Goal: Transaction & Acquisition: Obtain resource

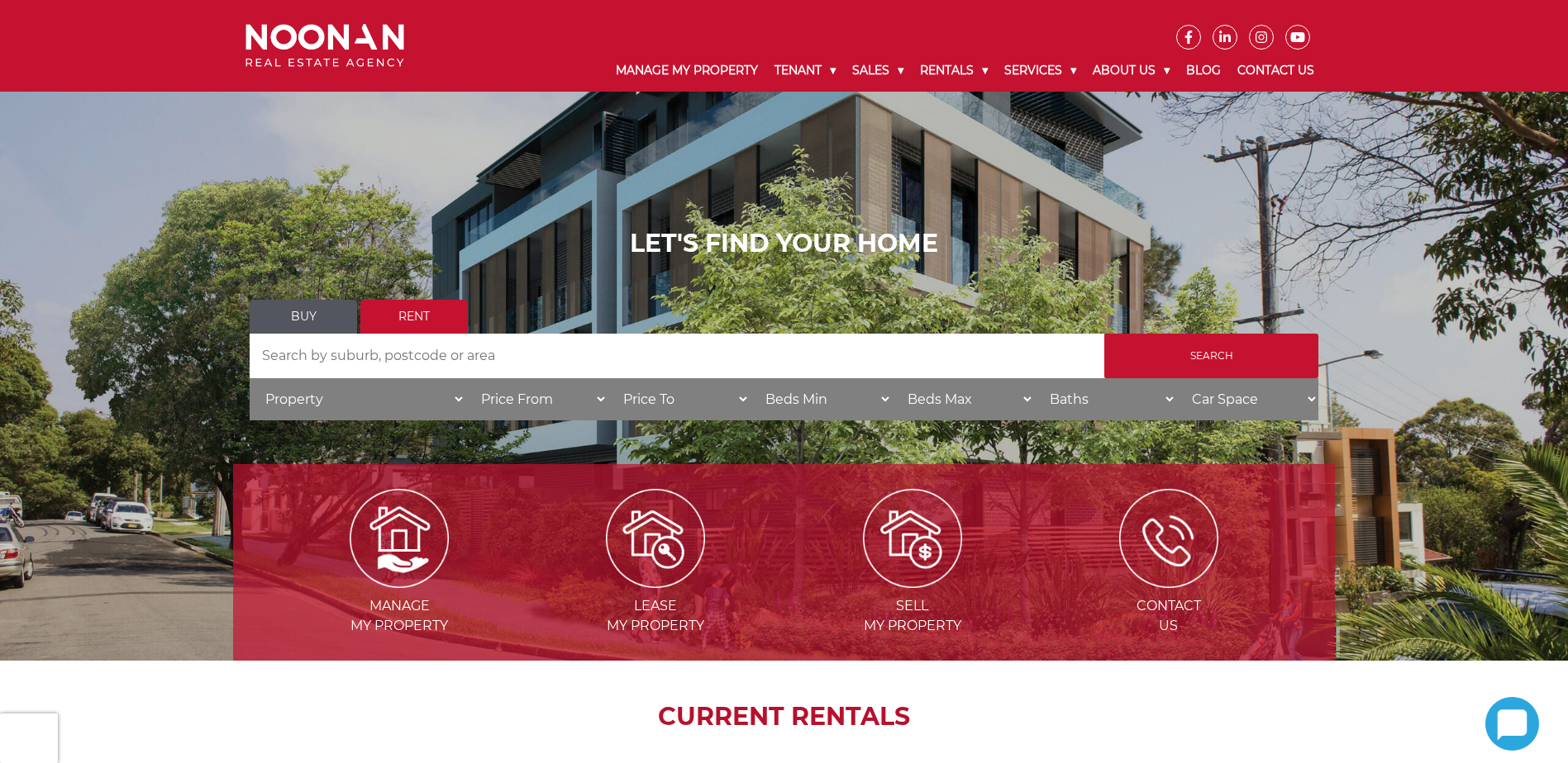
click at [328, 402] on select "Property House Unit Apartment Other Villa Duplex Semi-detached Townhouse Terrac…" at bounding box center [357, 400] width 216 height 42
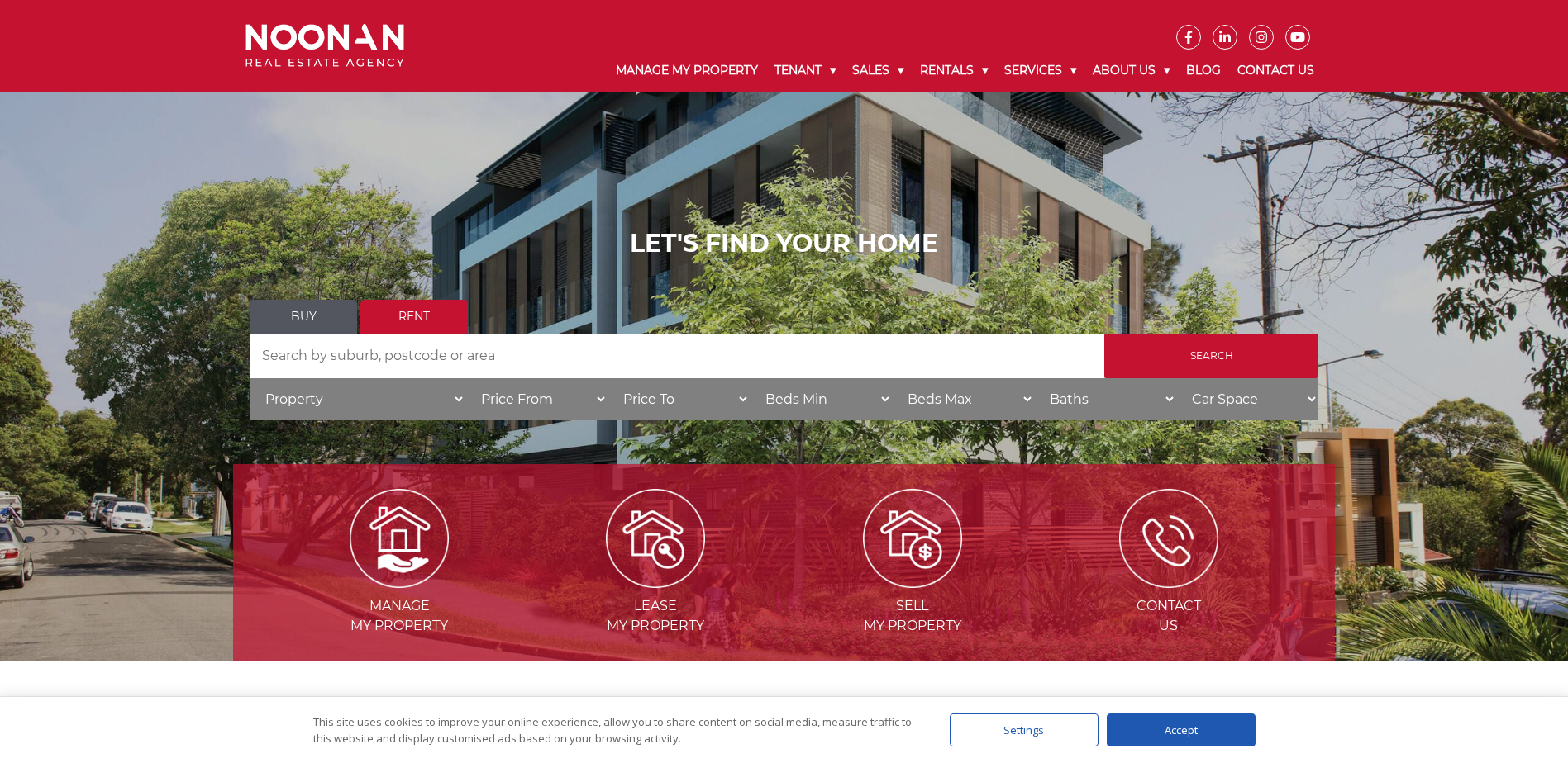
select select "House"
click at [249, 379] on select "Property House Unit Apartment Other Villa Duplex Semi-detached Townhouse Terrac…" at bounding box center [357, 400] width 216 height 42
click at [343, 350] on input "Search by Address" at bounding box center [676, 356] width 854 height 44
type input "rockdale"
click at [1217, 353] on input "Search" at bounding box center [1211, 356] width 214 height 44
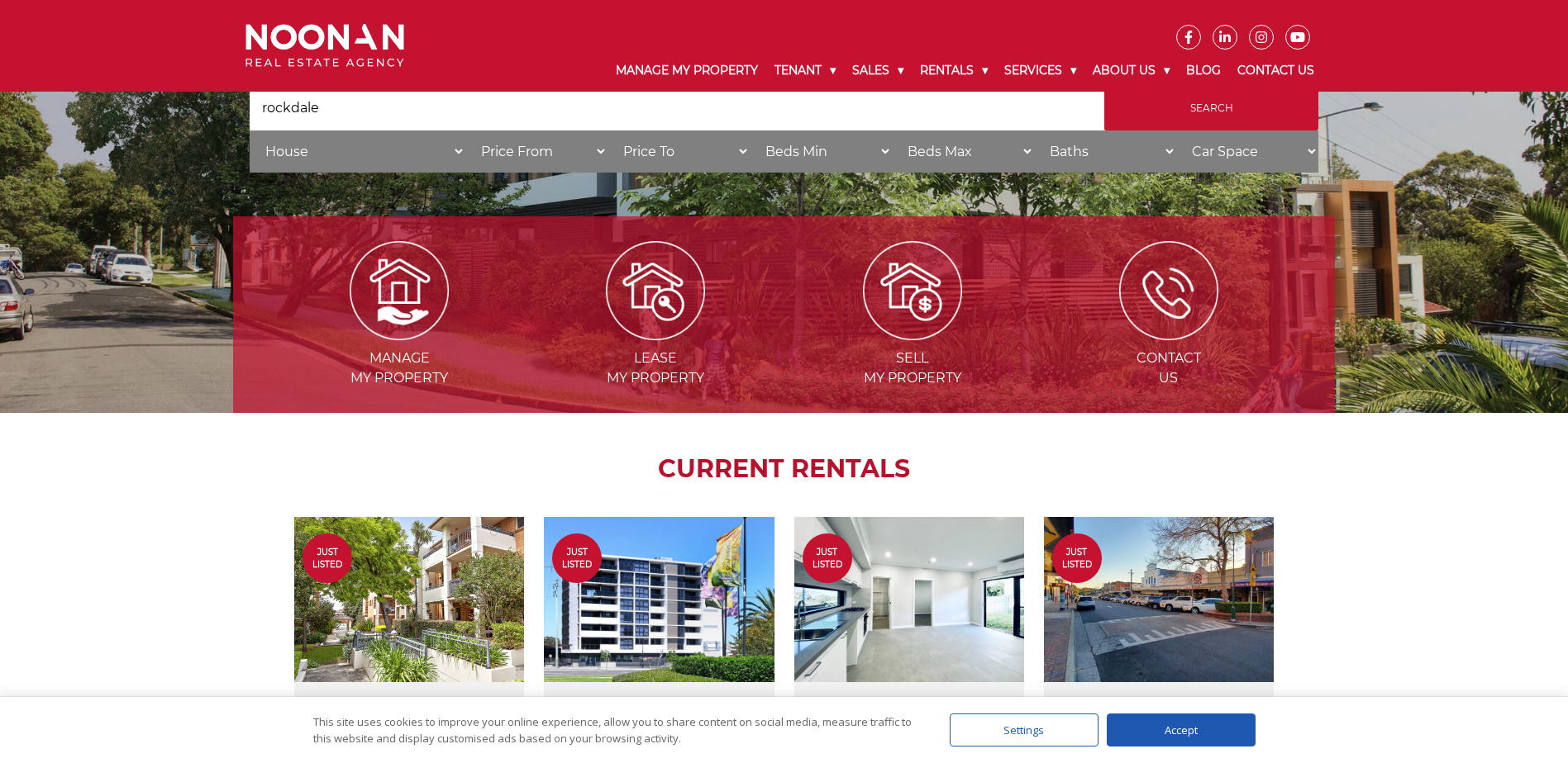
scroll to position [412, 0]
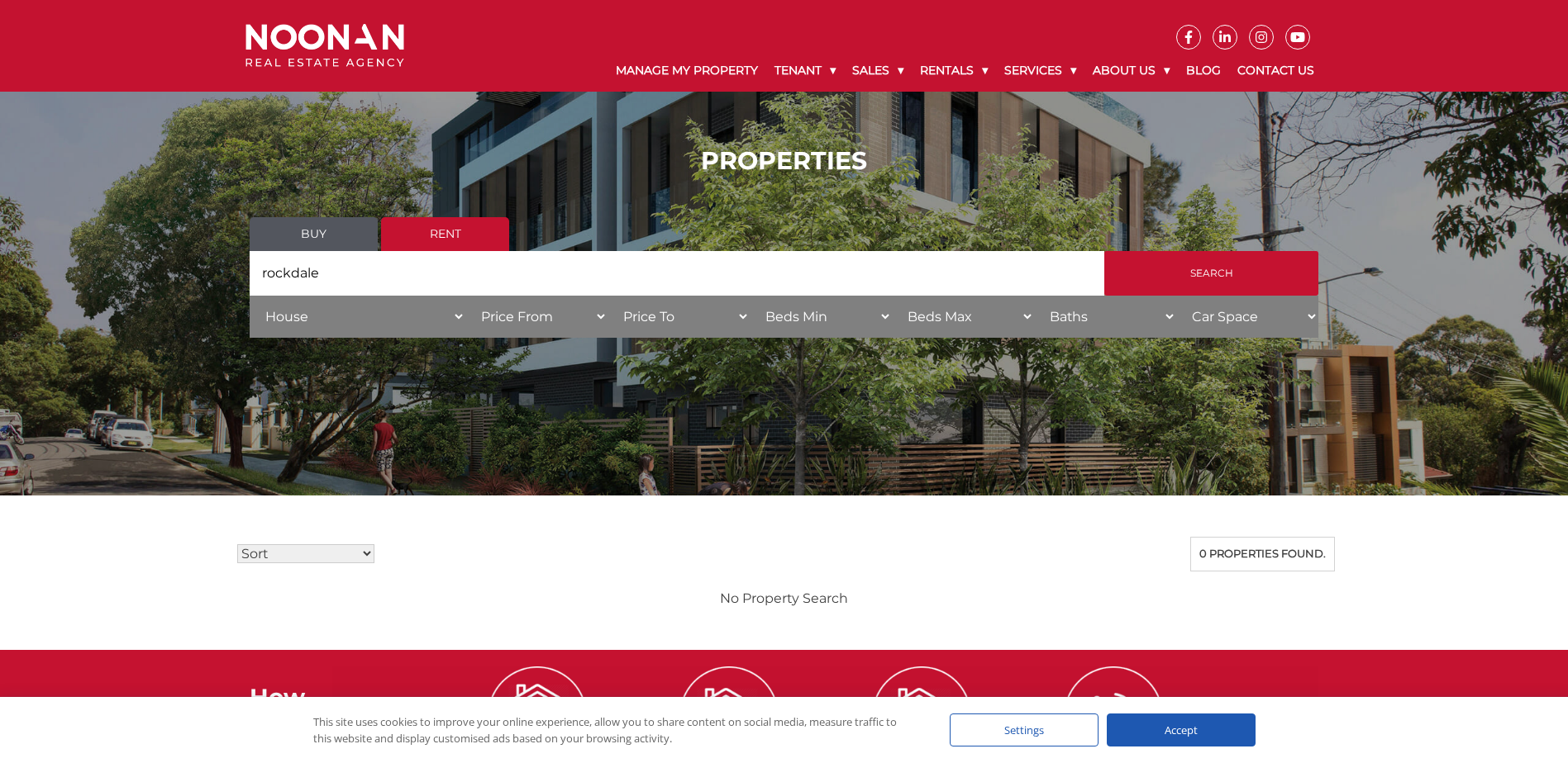
click at [328, 274] on input "rockdale" at bounding box center [676, 273] width 854 height 44
type input "r"
type input "rockdale, kogarah, carlton ,allwah,"
click at [1104, 251] on input "Search" at bounding box center [1211, 273] width 214 height 44
drag, startPoint x: 509, startPoint y: 269, endPoint x: 171, endPoint y: 283, distance: 338.3
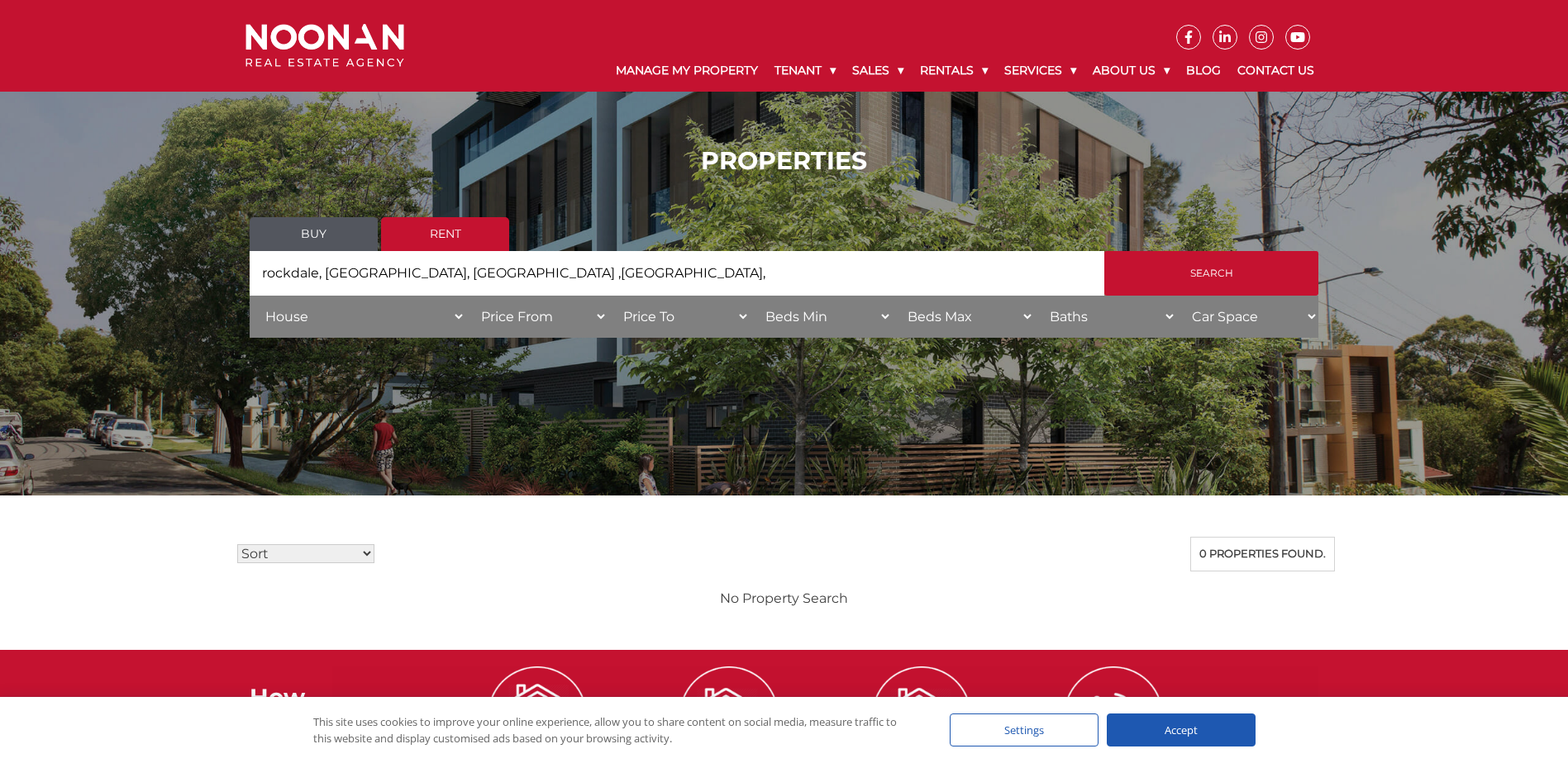
click at [171, 283] on div "PROPERTIES Buy Rent Search Search by Address rockdale, kogarah, carlton ,allwah…" at bounding box center [784, 248] width 1568 height 253
click at [302, 302] on select "Property House Unit Apartment Other Villa Duplex Semi-detached Townhouse Terrac…" at bounding box center [357, 316] width 216 height 42
select select
click at [249, 295] on select "Property House Unit Apartment Other Villa Duplex Semi-detached Townhouse Terrac…" at bounding box center [357, 316] width 216 height 42
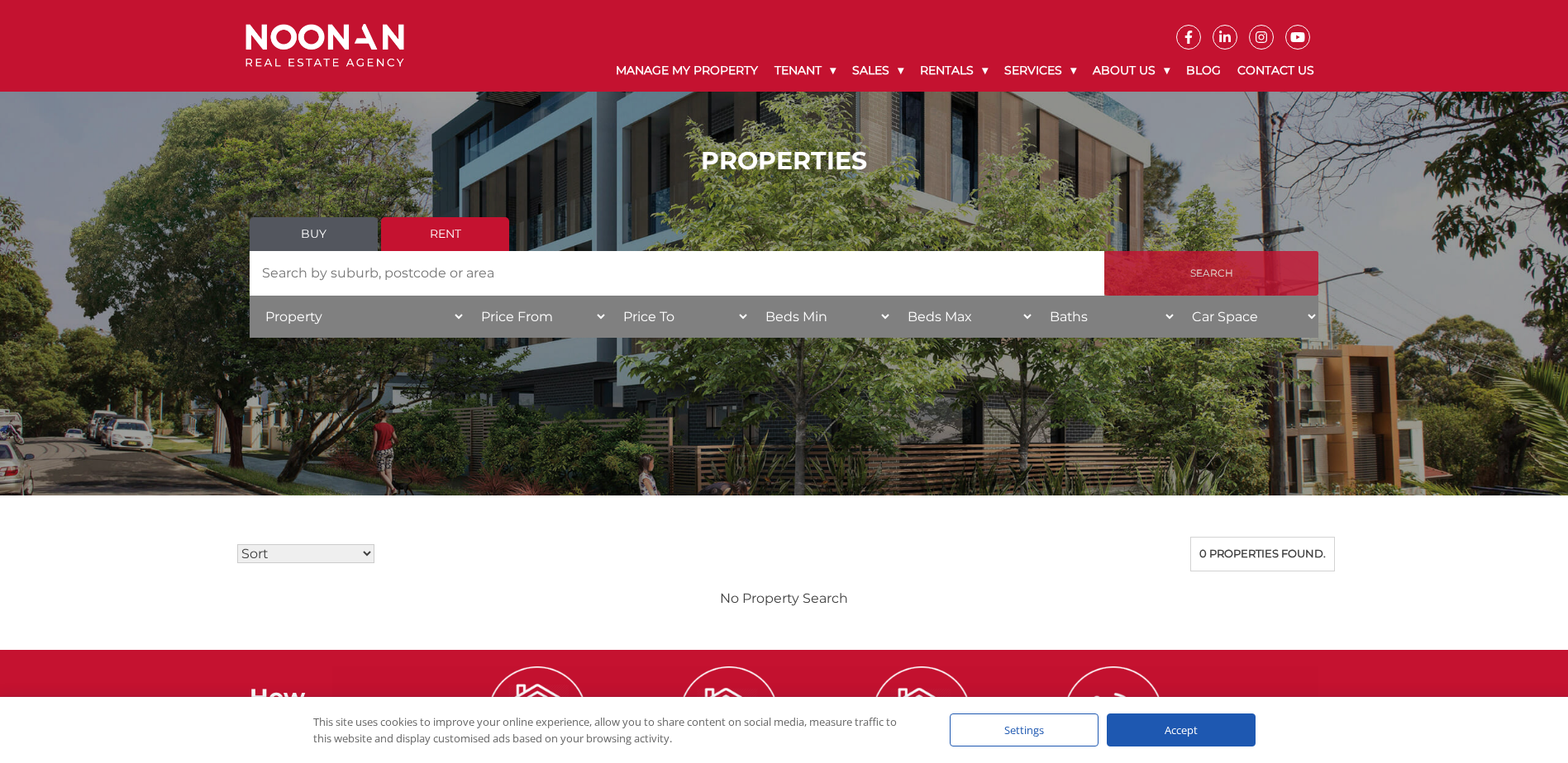
click at [1265, 265] on input "Search" at bounding box center [1211, 273] width 214 height 44
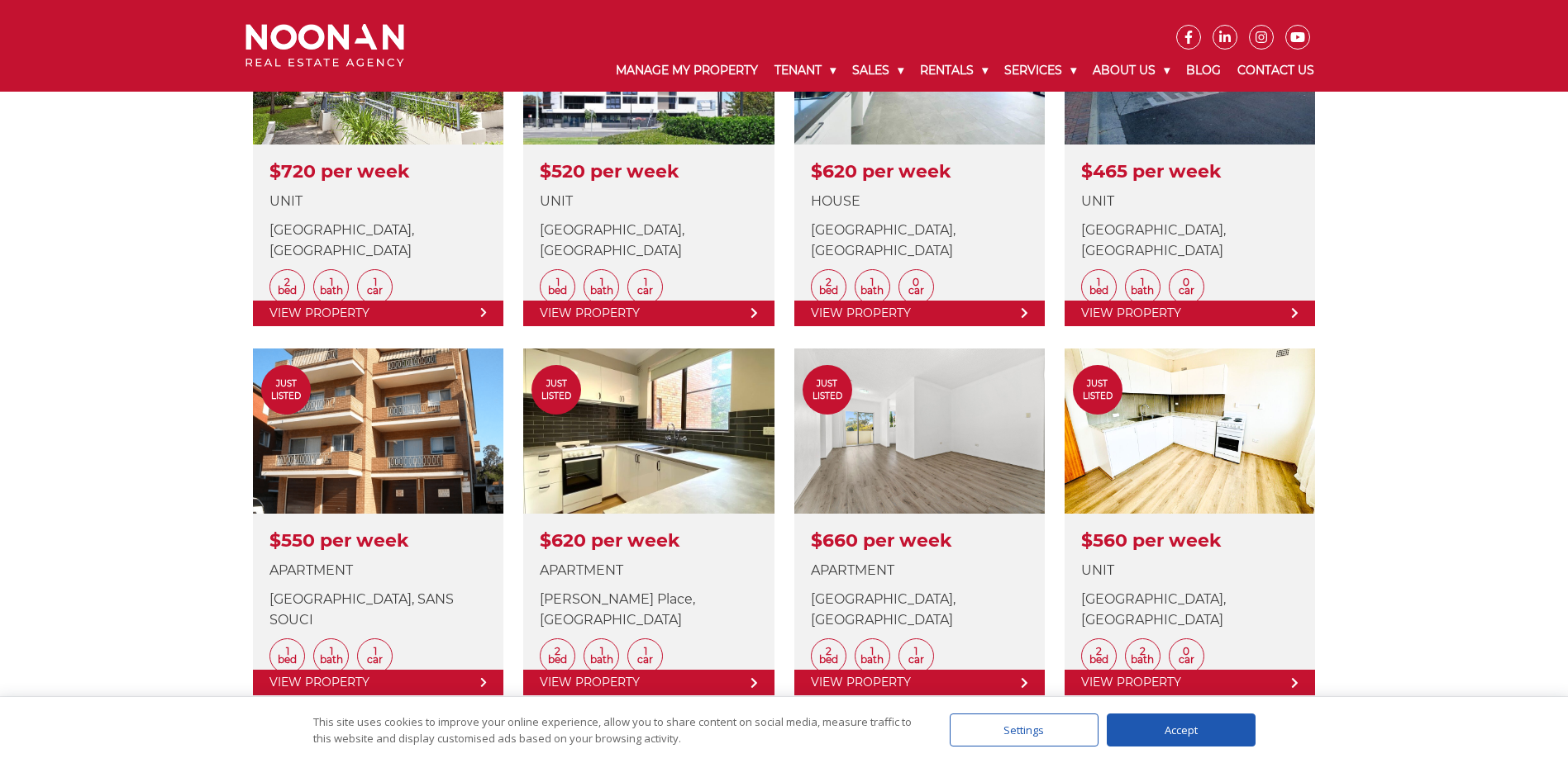
scroll to position [661, 0]
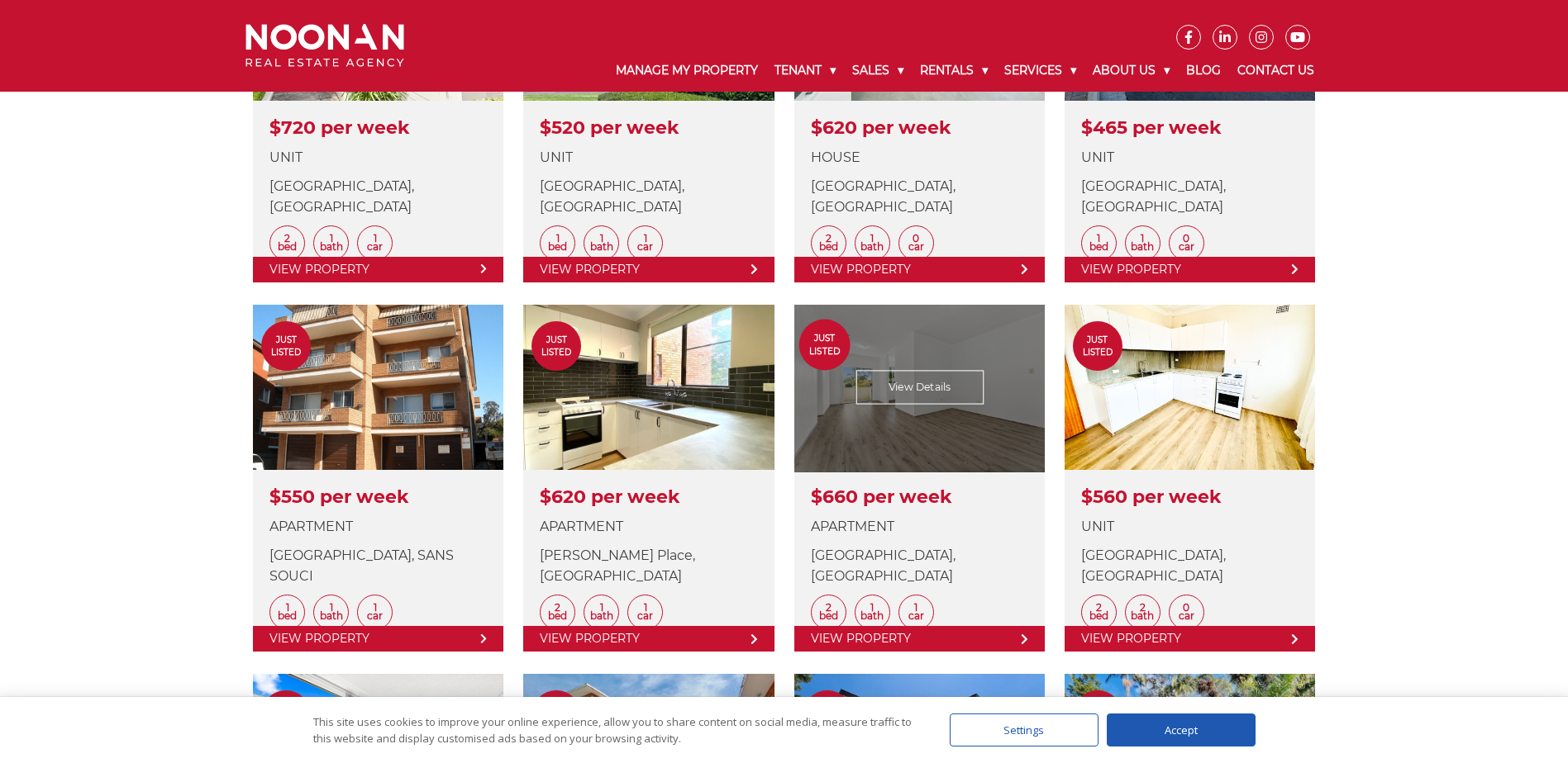
click at [890, 387] on link at bounding box center [920, 478] width 250 height 347
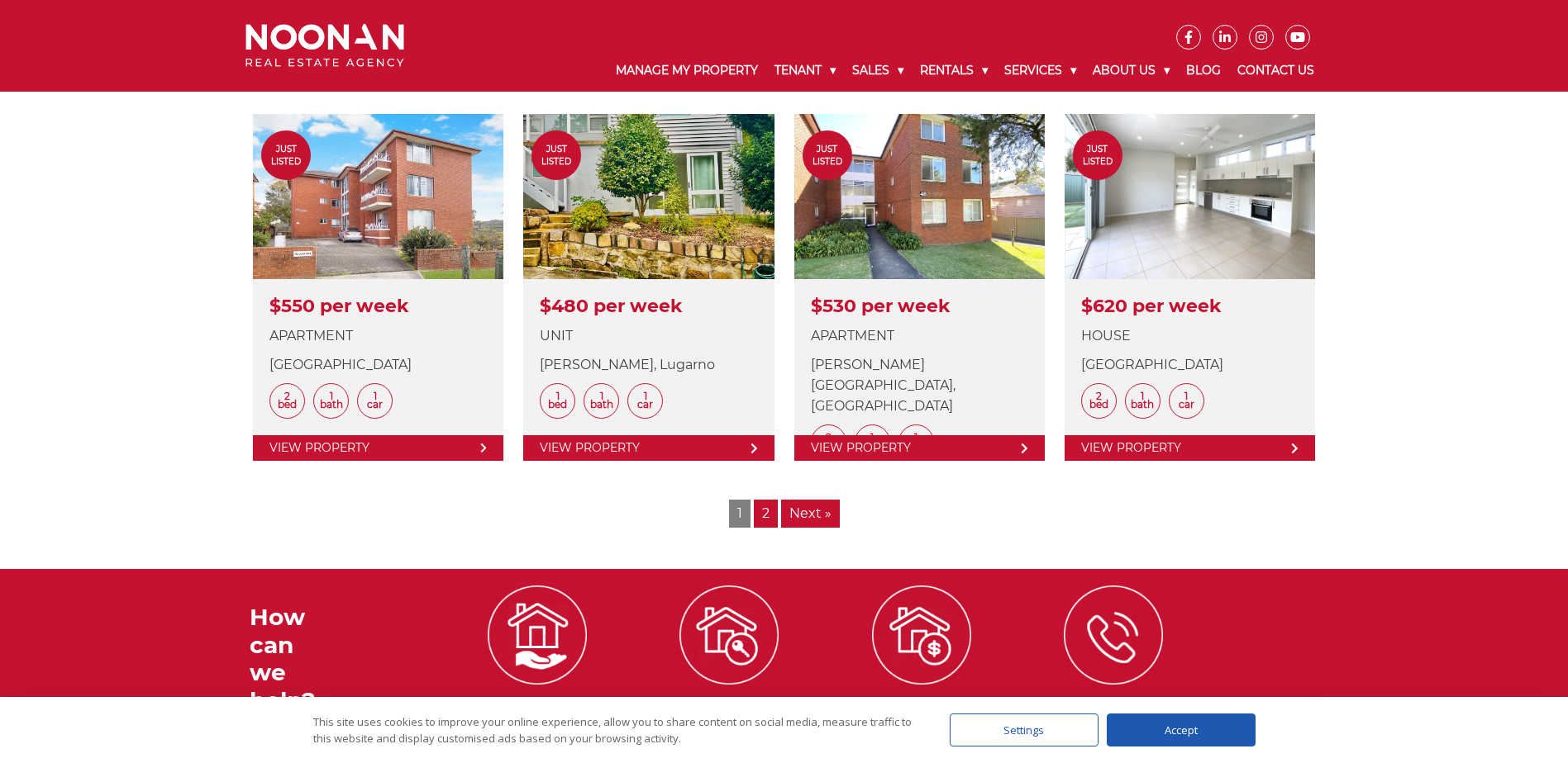
scroll to position [1983, 0]
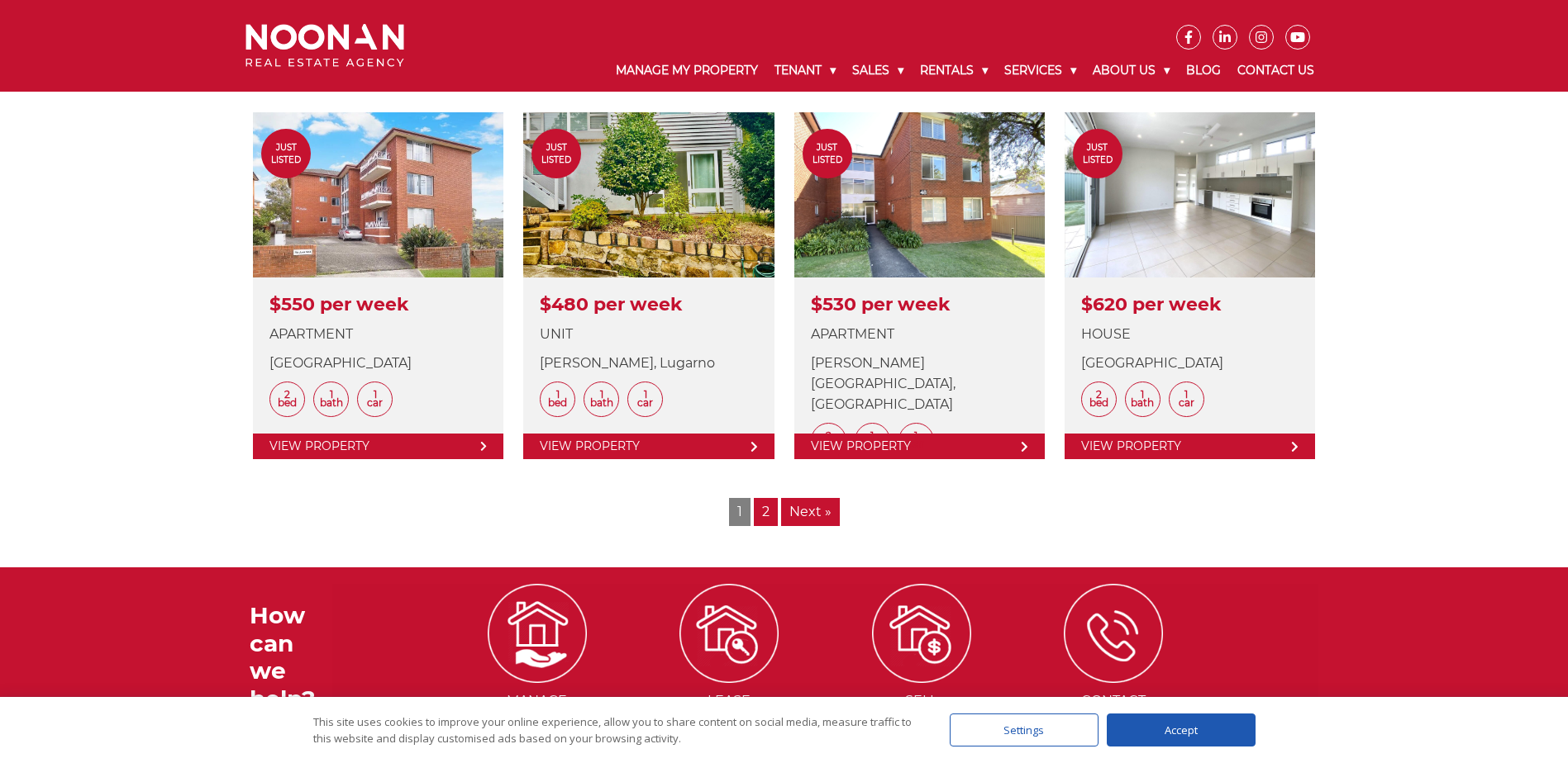
click at [772, 505] on link "2" at bounding box center [765, 511] width 24 height 28
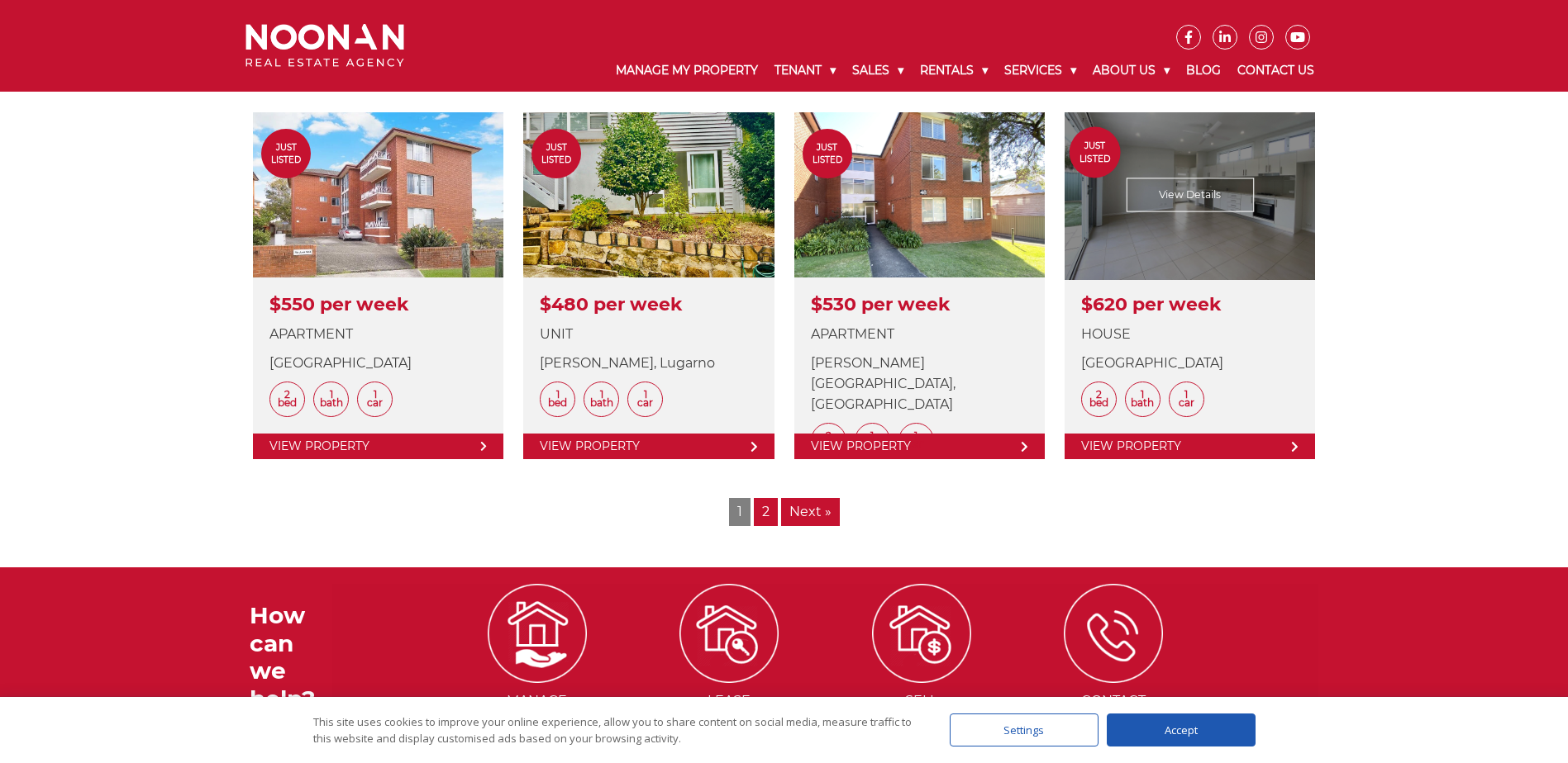
click at [1191, 251] on link at bounding box center [1189, 285] width 250 height 347
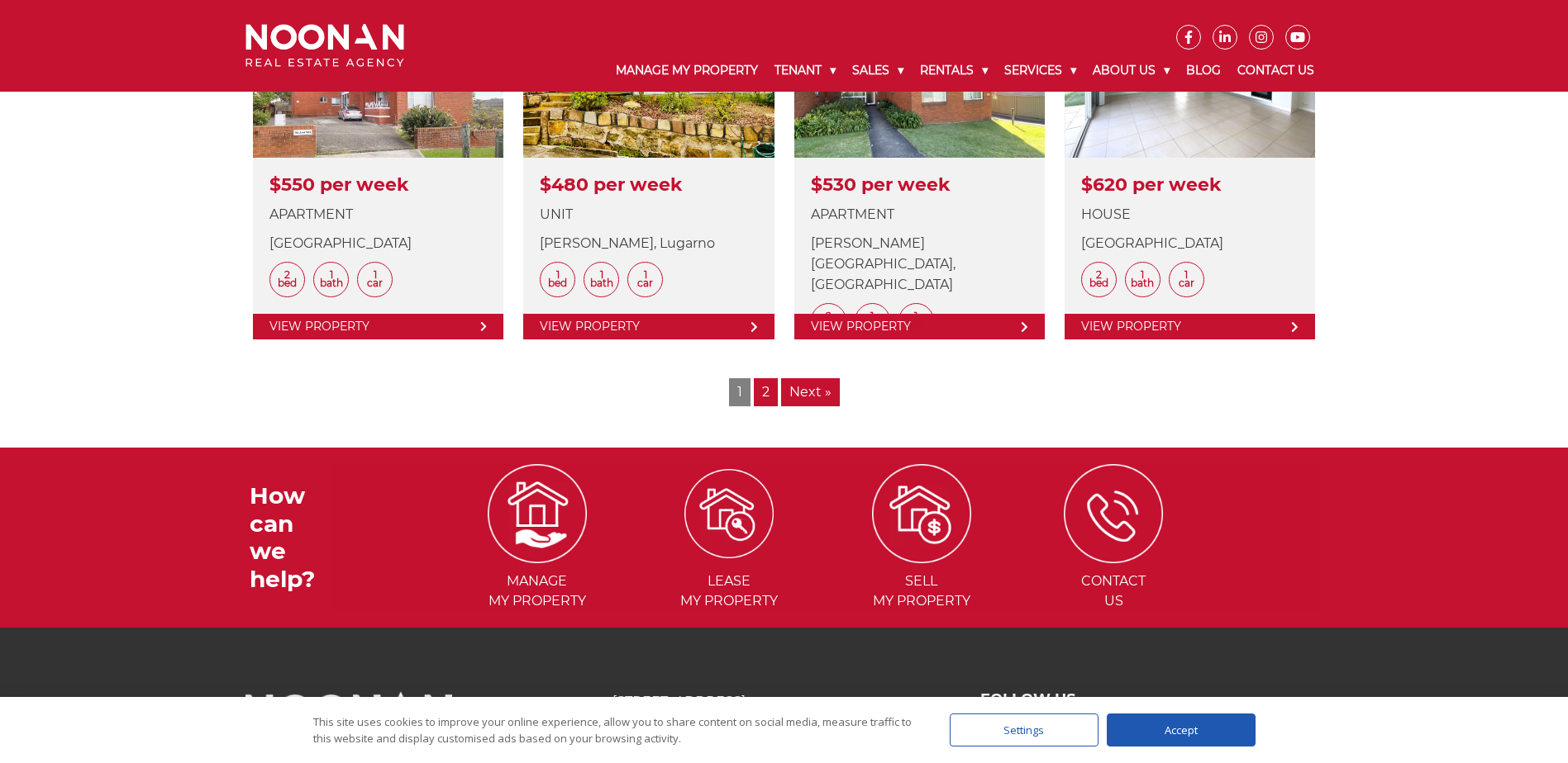
scroll to position [2214, 0]
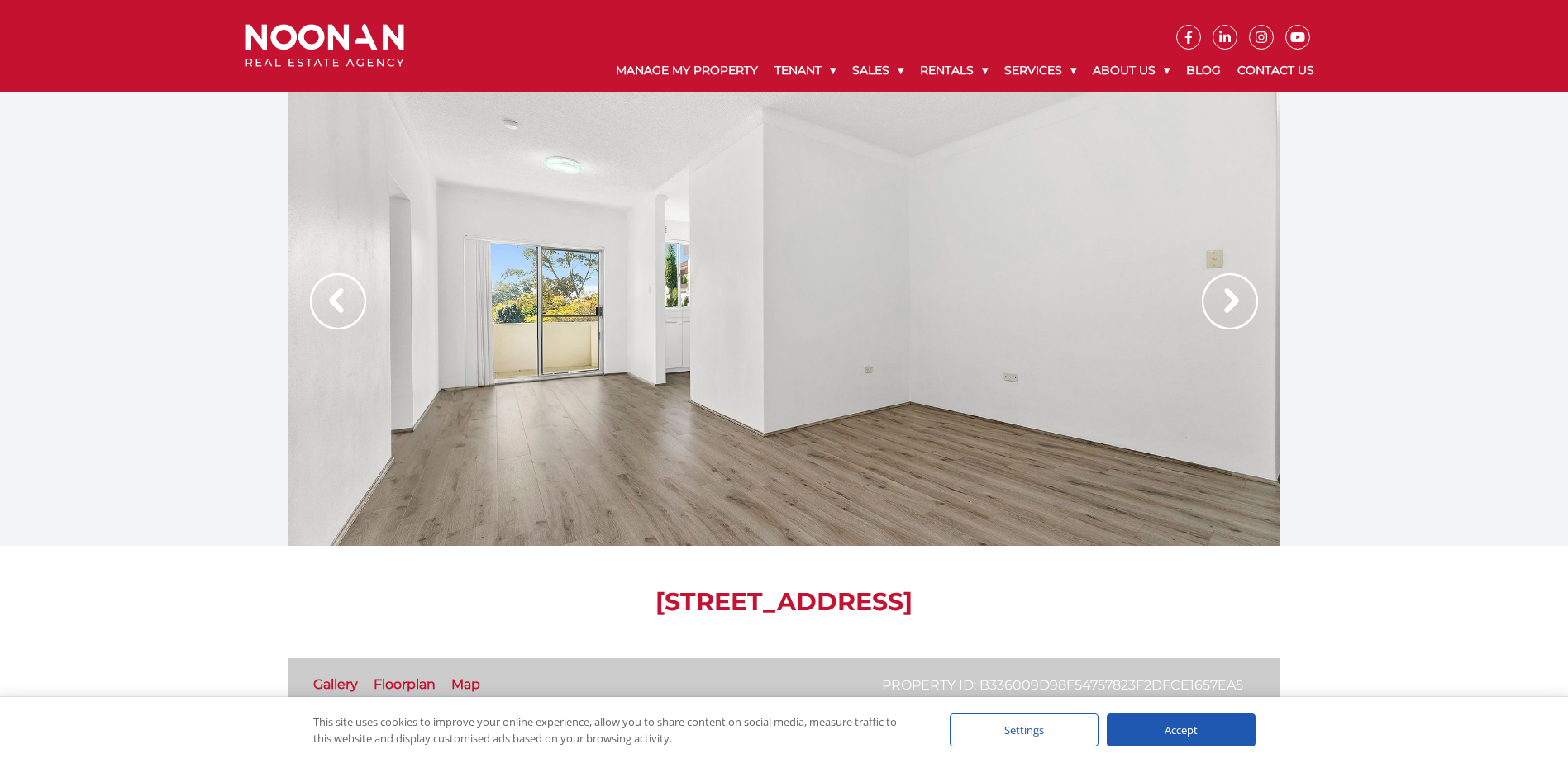
click at [1240, 309] on img at bounding box center [1230, 301] width 56 height 56
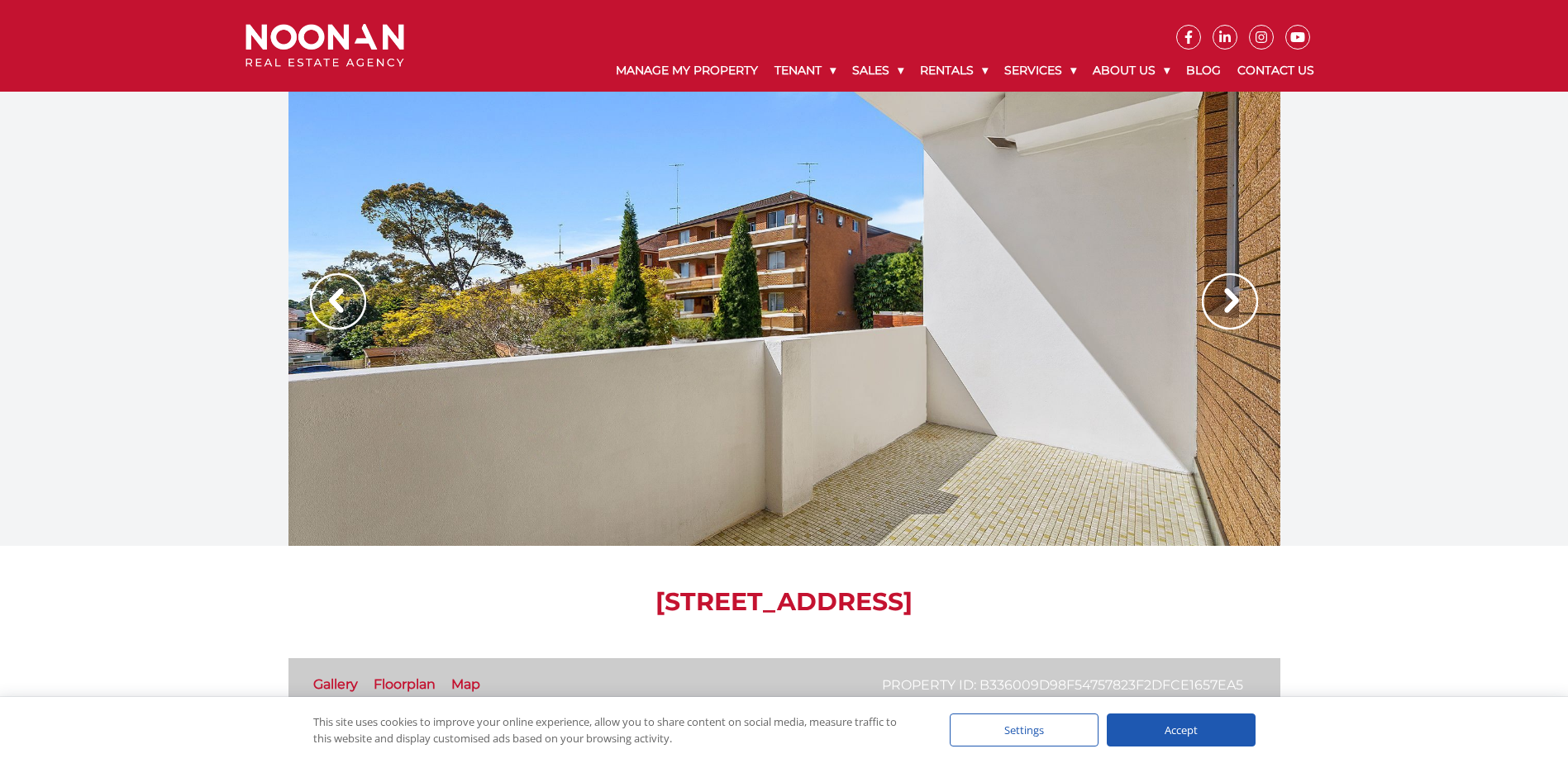
click at [1239, 311] on img at bounding box center [1230, 301] width 56 height 56
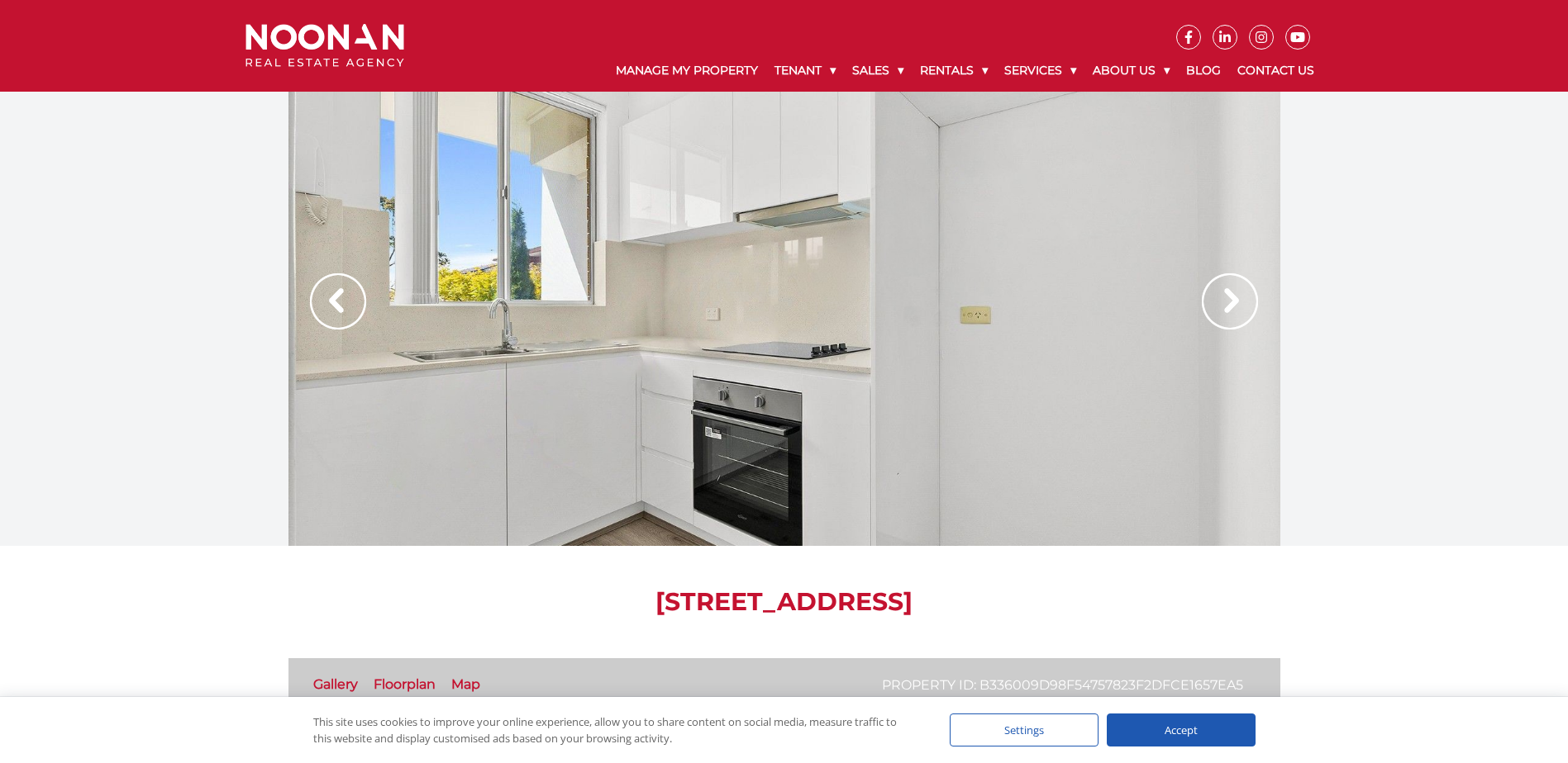
click at [1239, 311] on img at bounding box center [1230, 301] width 56 height 56
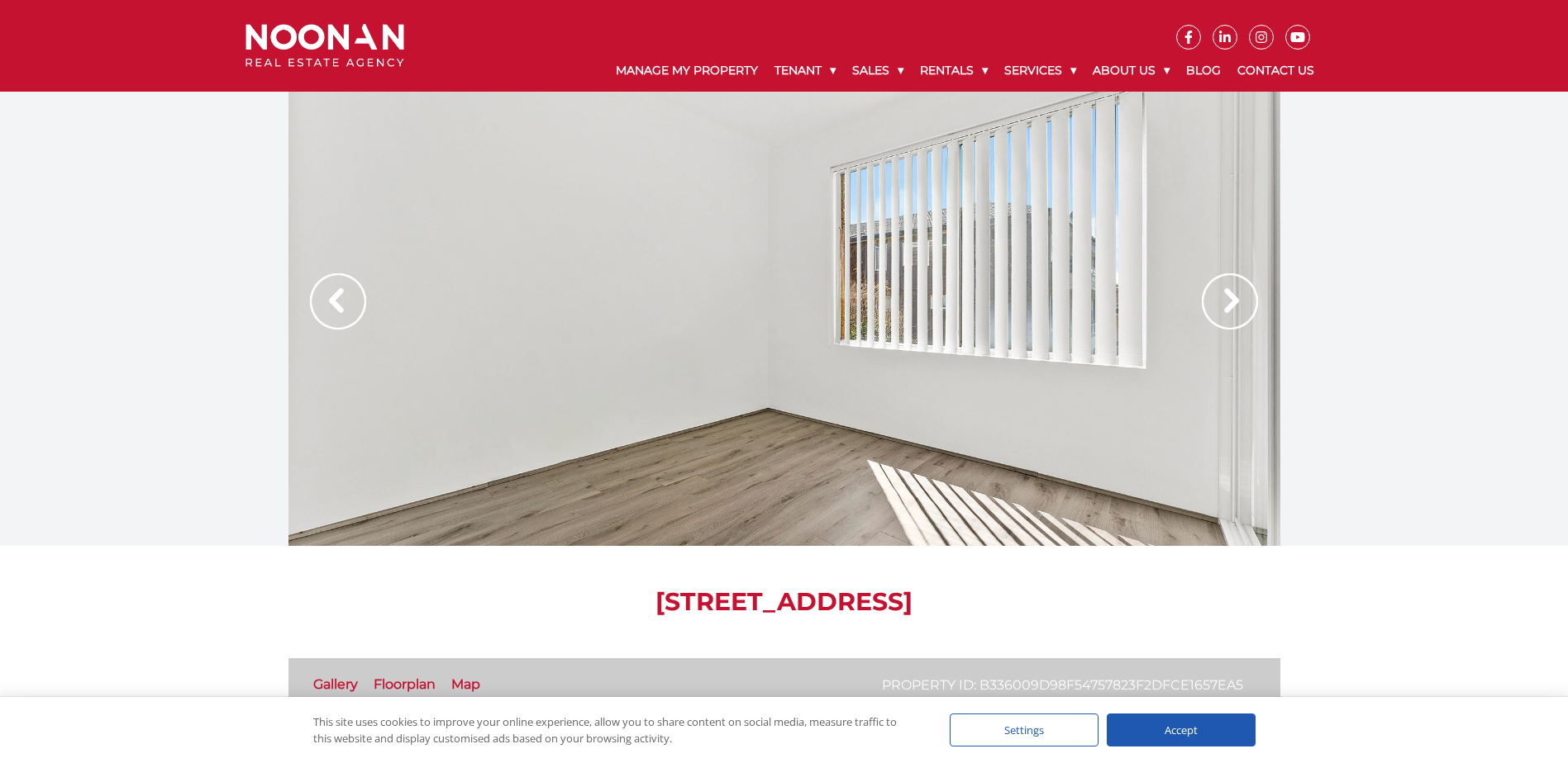
click at [1239, 311] on img at bounding box center [1230, 301] width 56 height 56
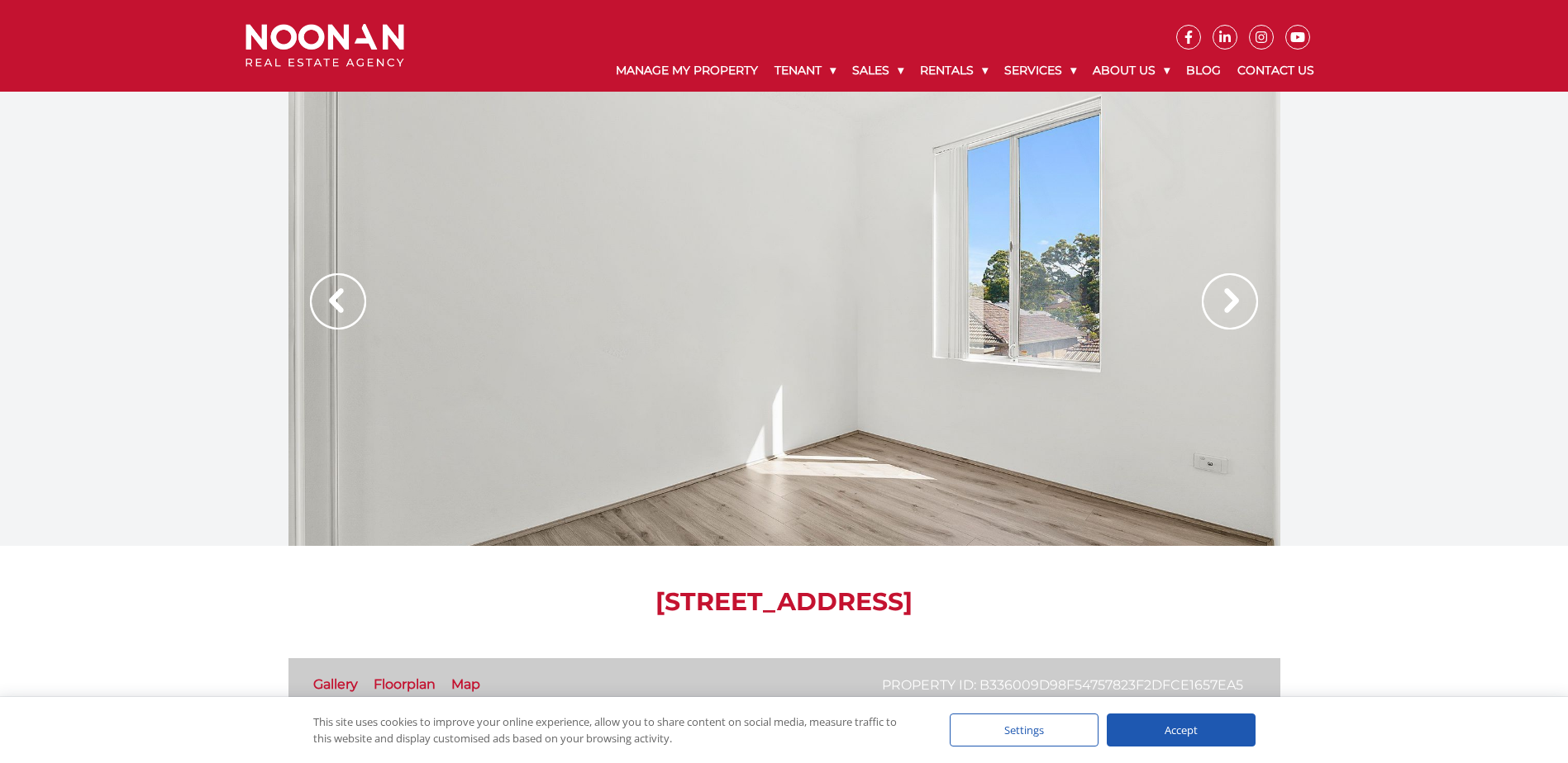
click at [1239, 311] on img at bounding box center [1230, 301] width 56 height 56
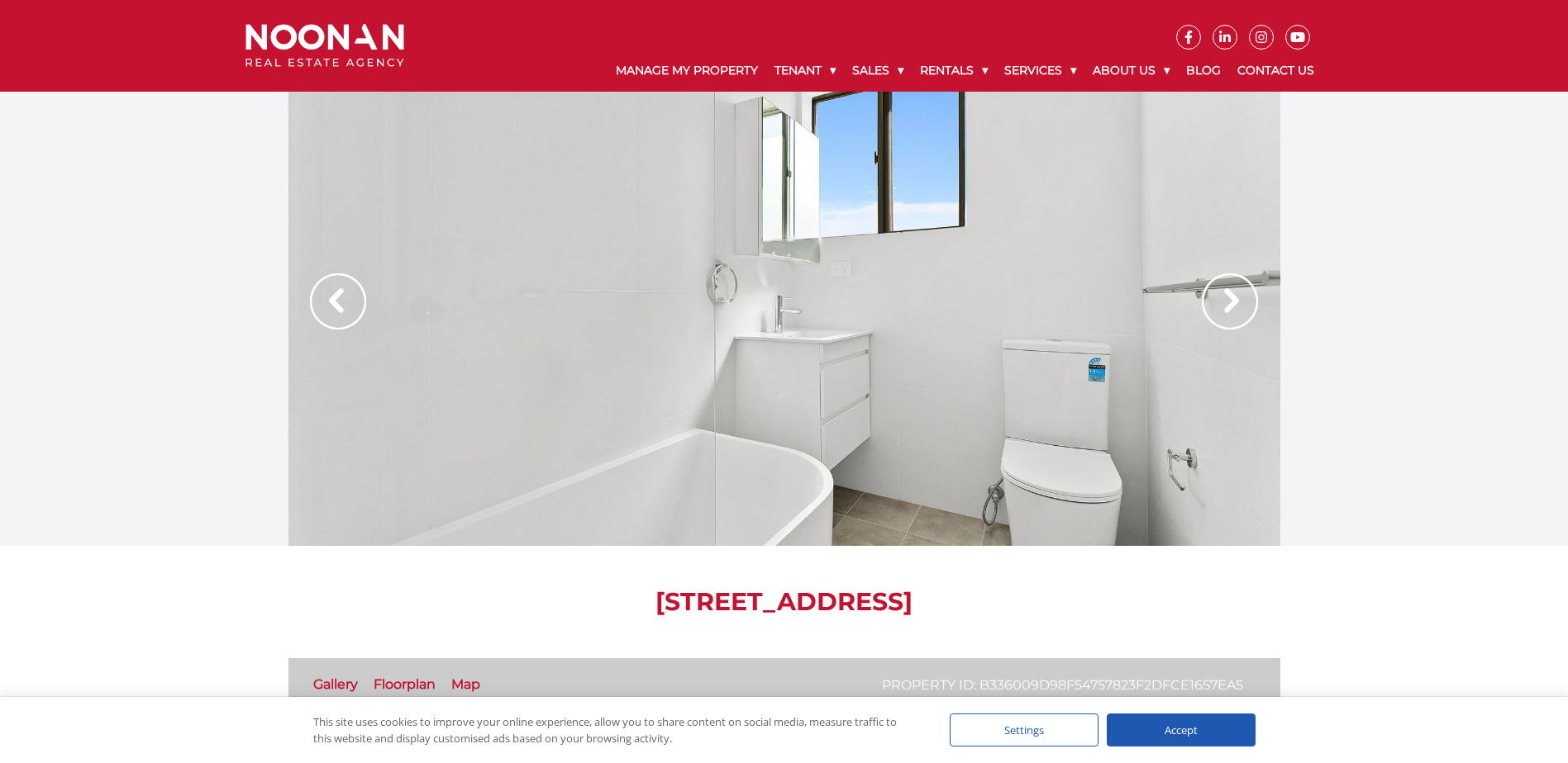
click at [1239, 311] on img at bounding box center [1230, 301] width 56 height 56
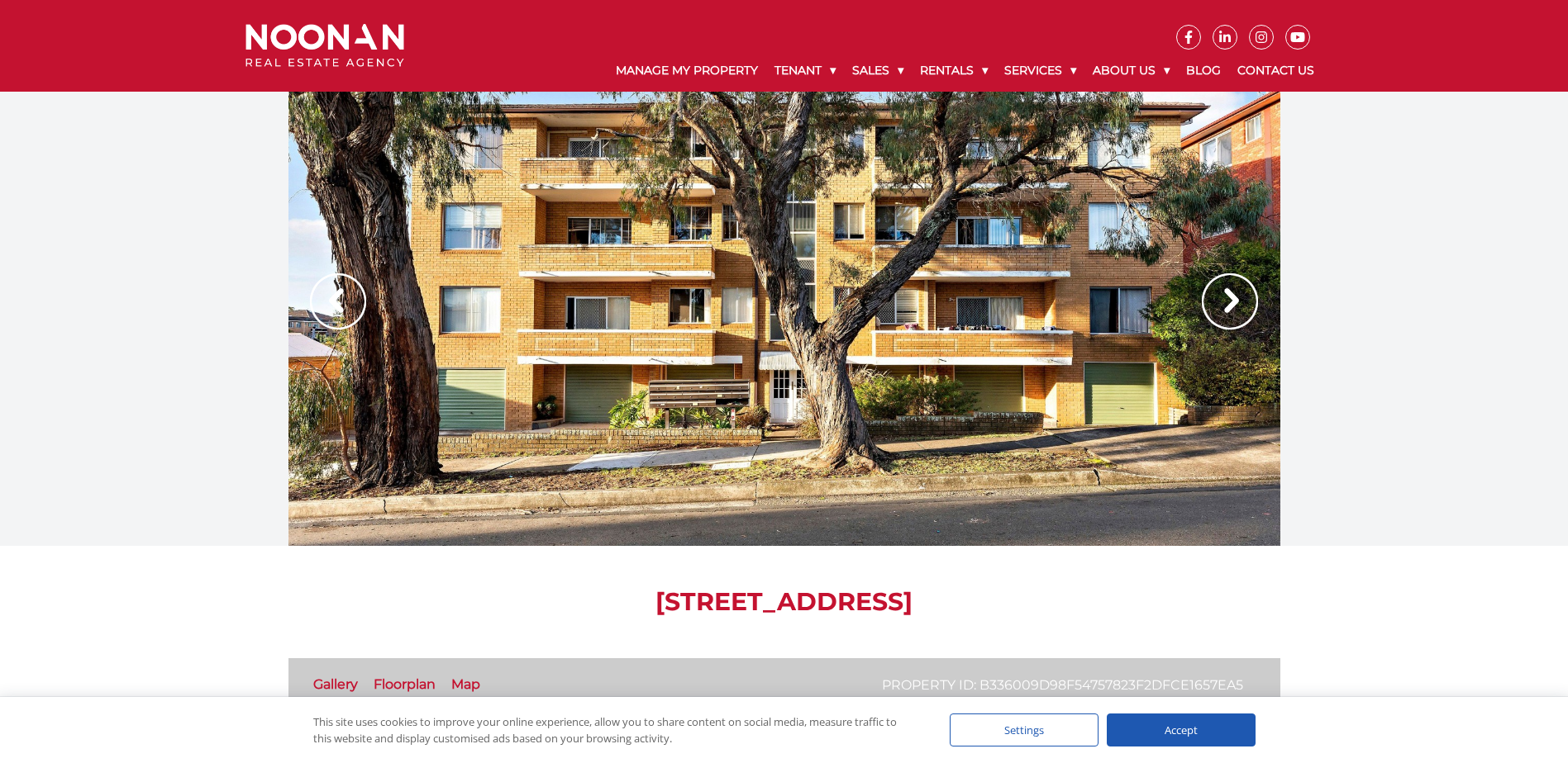
click at [1239, 308] on img at bounding box center [1230, 301] width 56 height 56
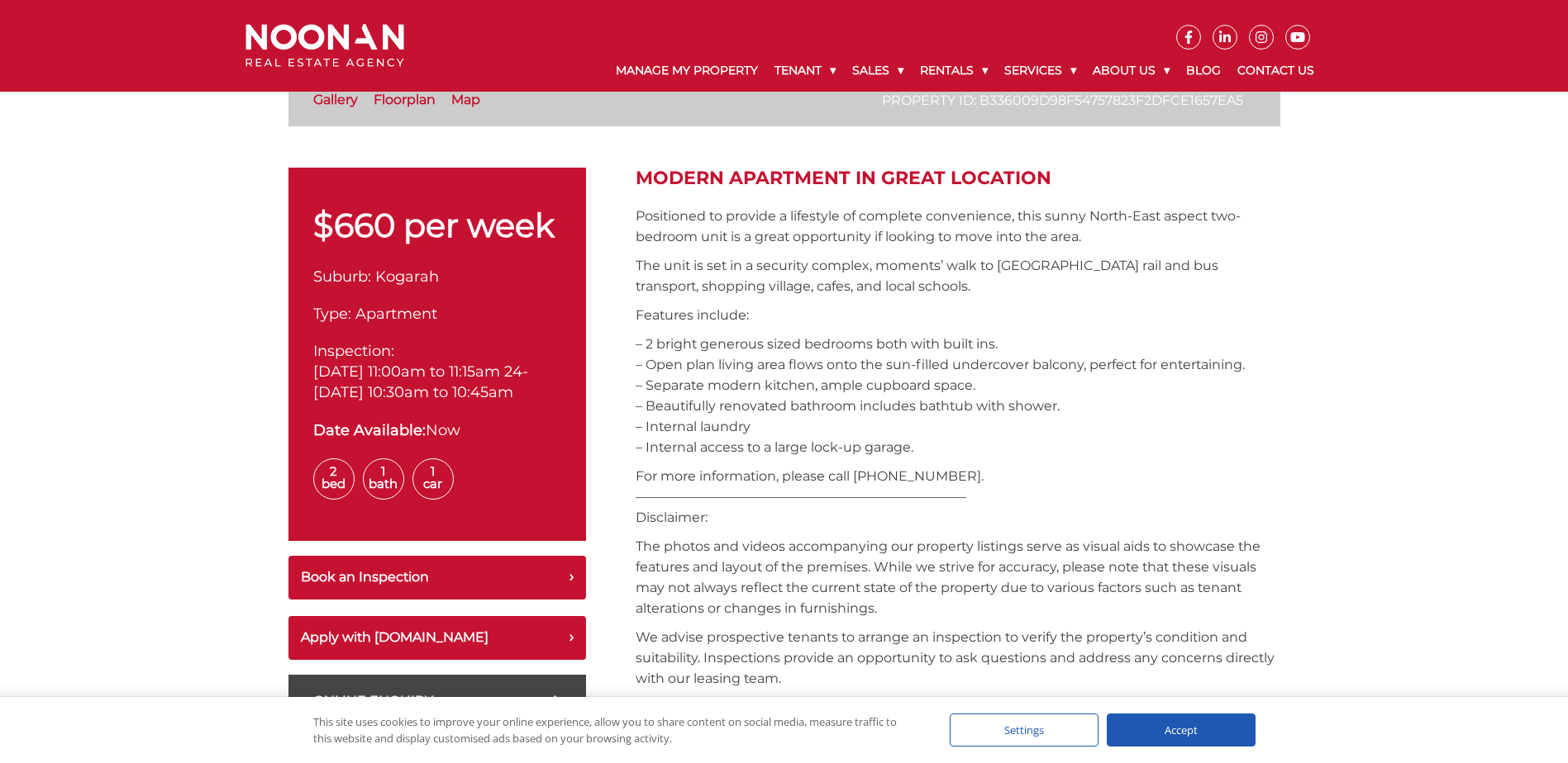
scroll to position [495, 0]
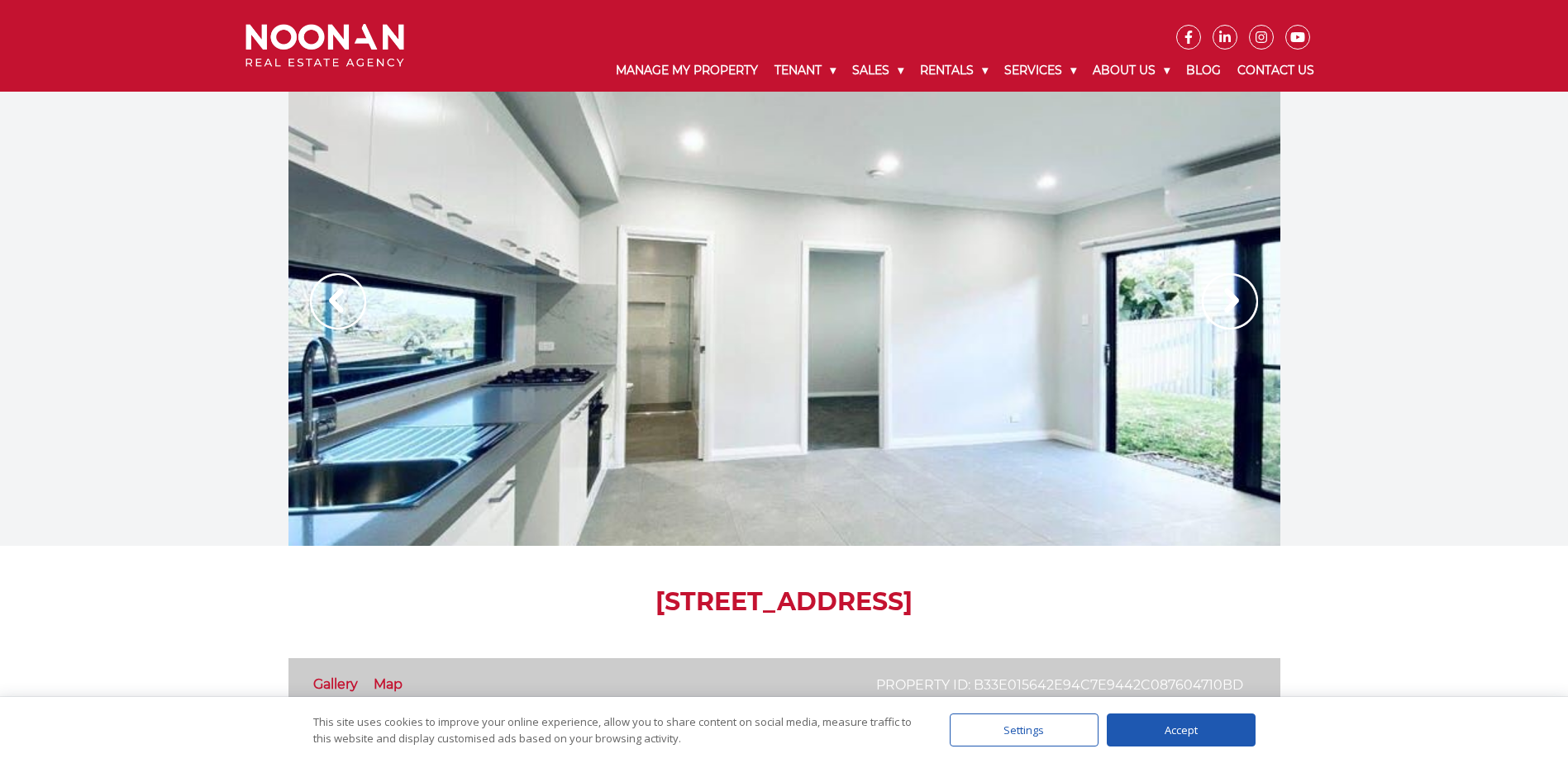
click at [1227, 284] on img at bounding box center [1230, 301] width 56 height 56
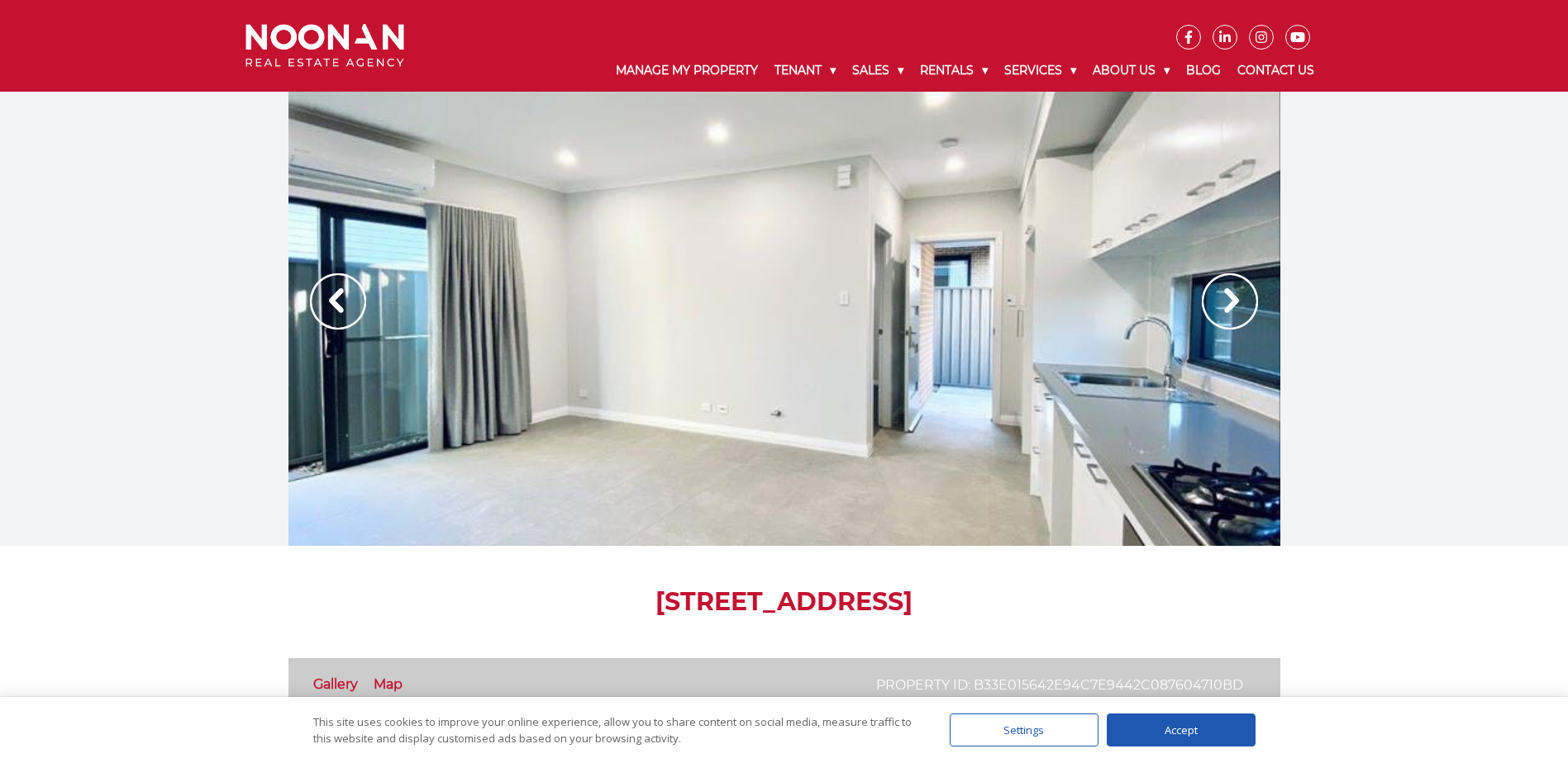
click at [1237, 290] on img at bounding box center [1230, 301] width 56 height 56
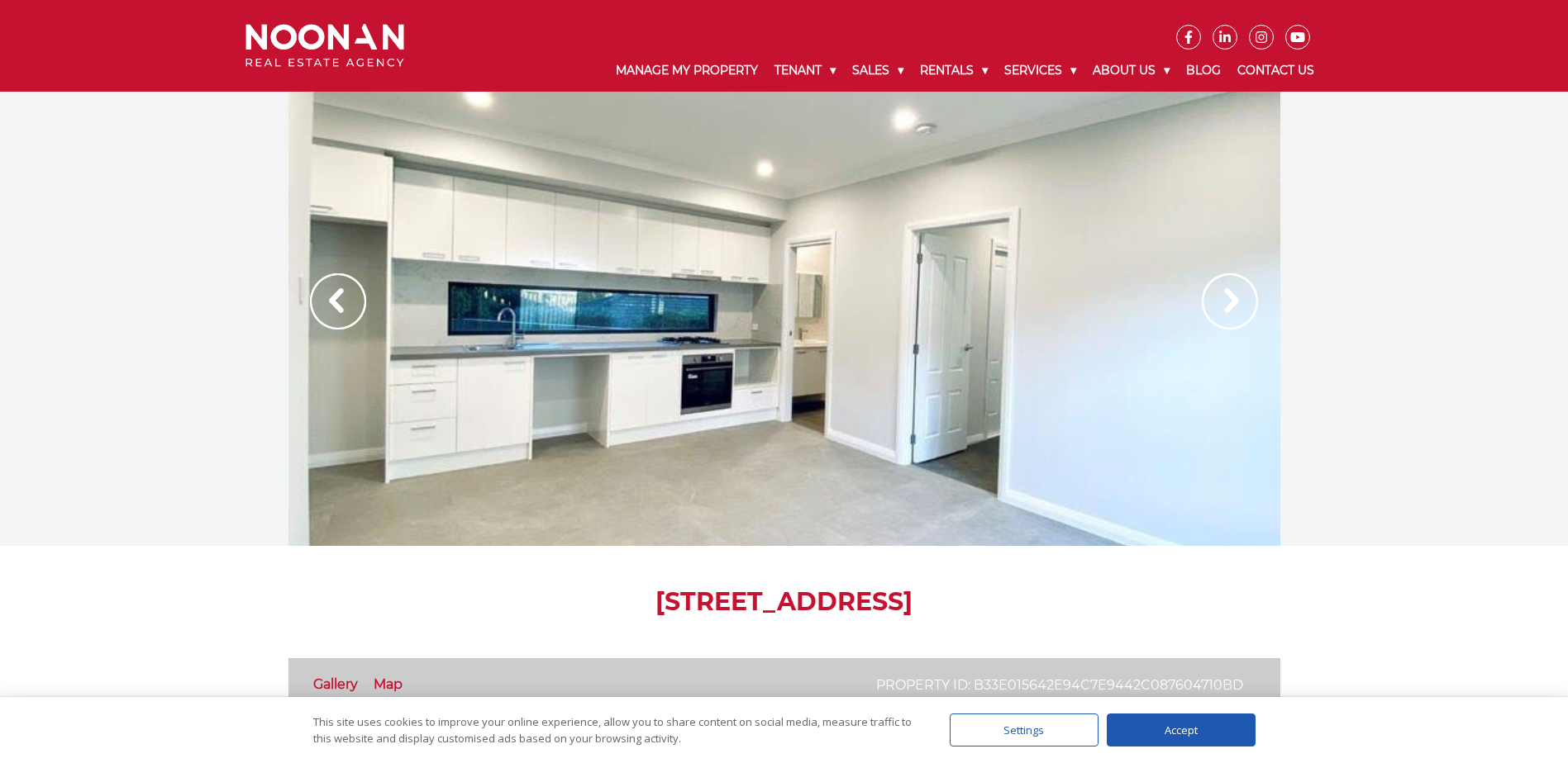
click at [1237, 286] on img at bounding box center [1230, 301] width 56 height 56
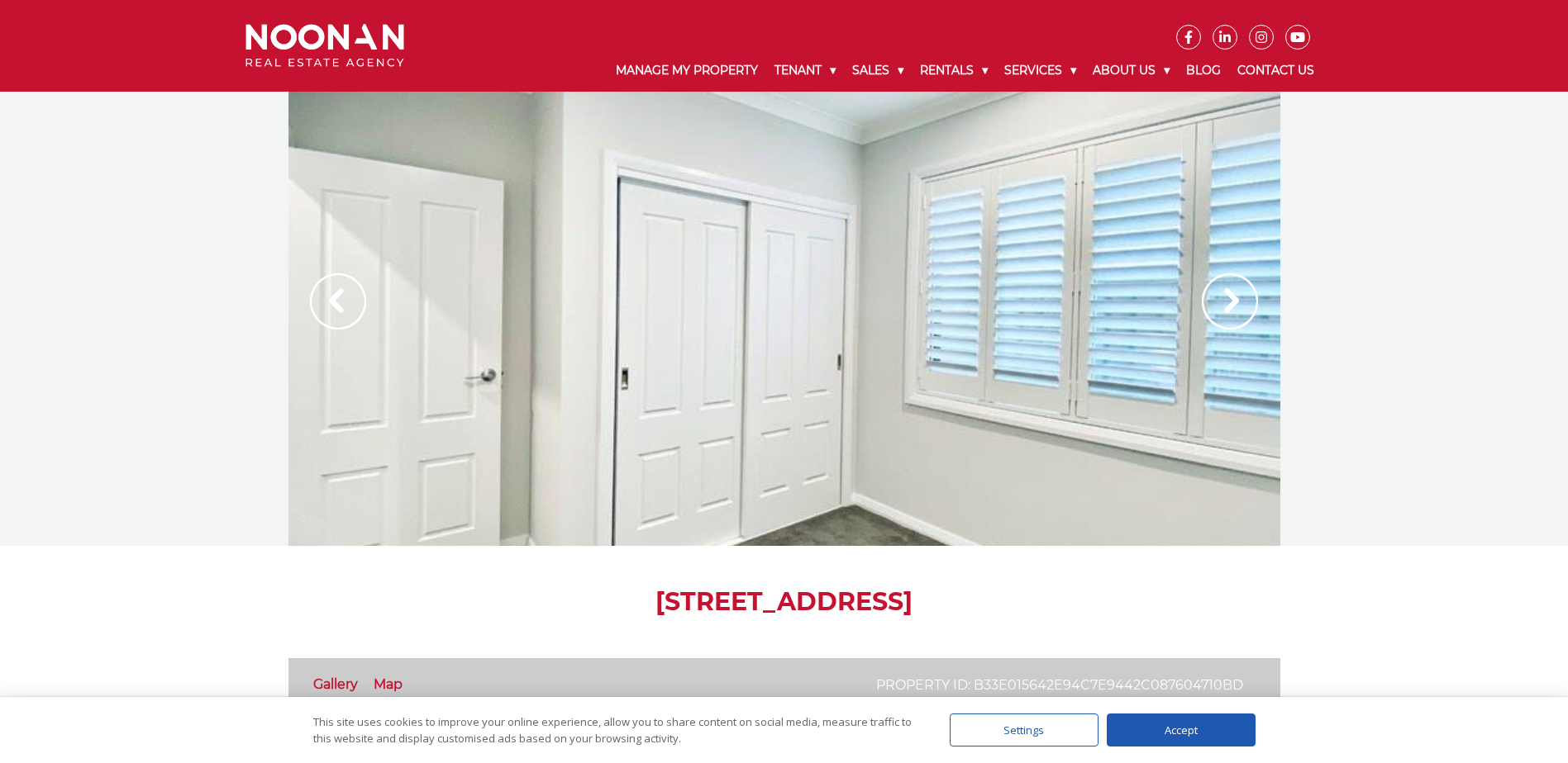
click at [1238, 282] on img at bounding box center [1230, 301] width 56 height 56
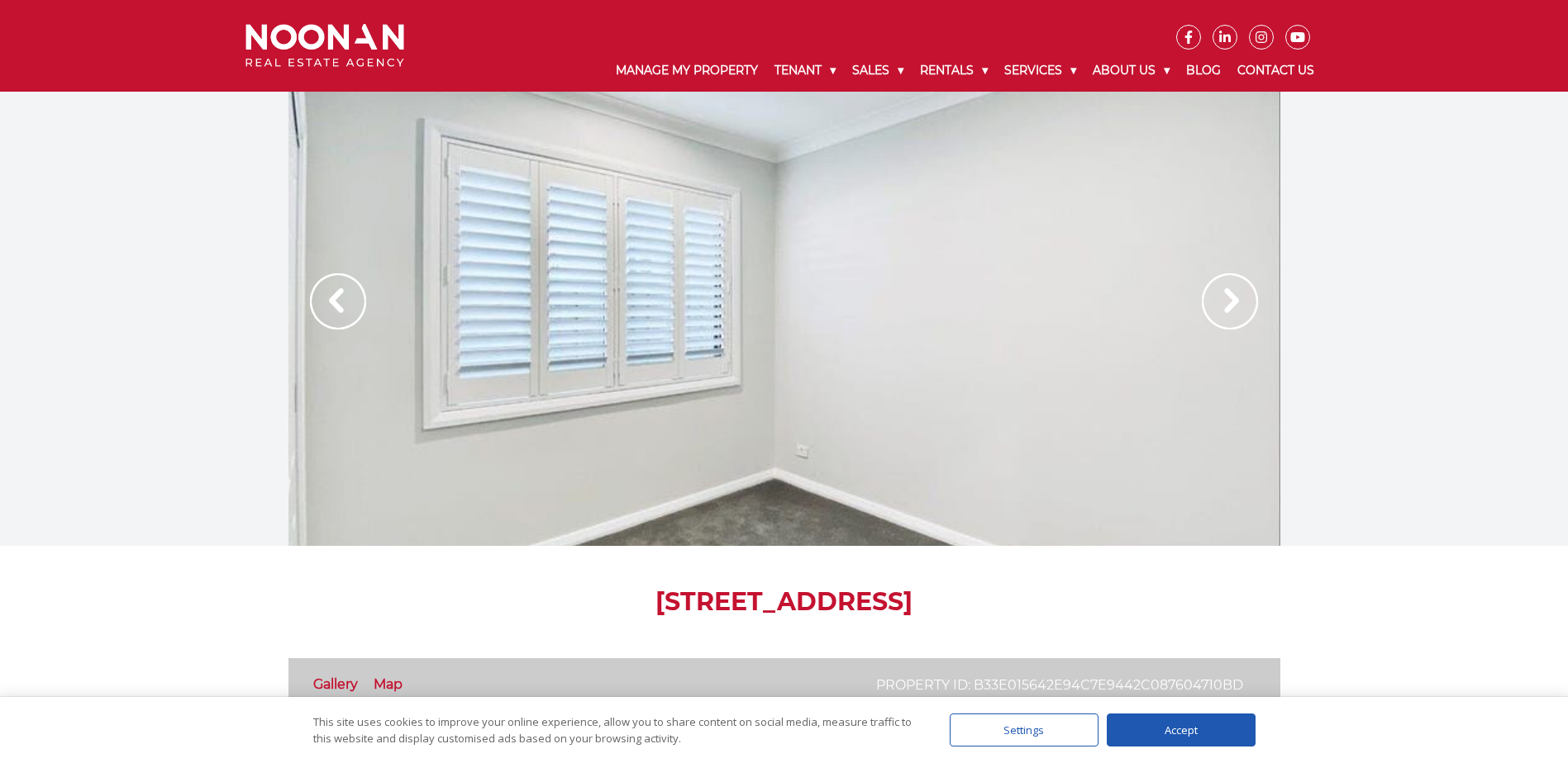
click at [1238, 282] on img at bounding box center [1230, 301] width 56 height 56
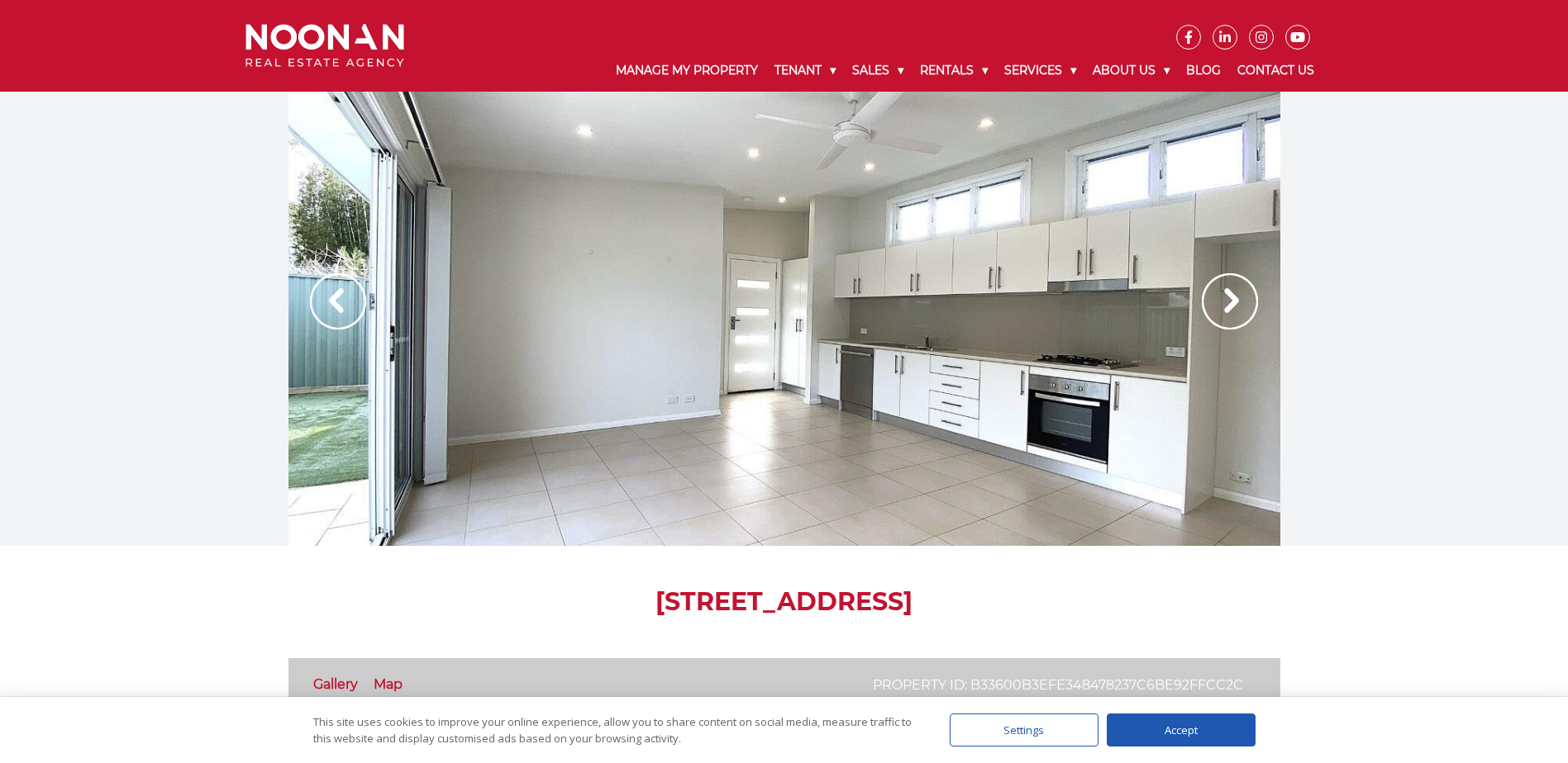
click at [1213, 310] on img at bounding box center [1230, 301] width 56 height 56
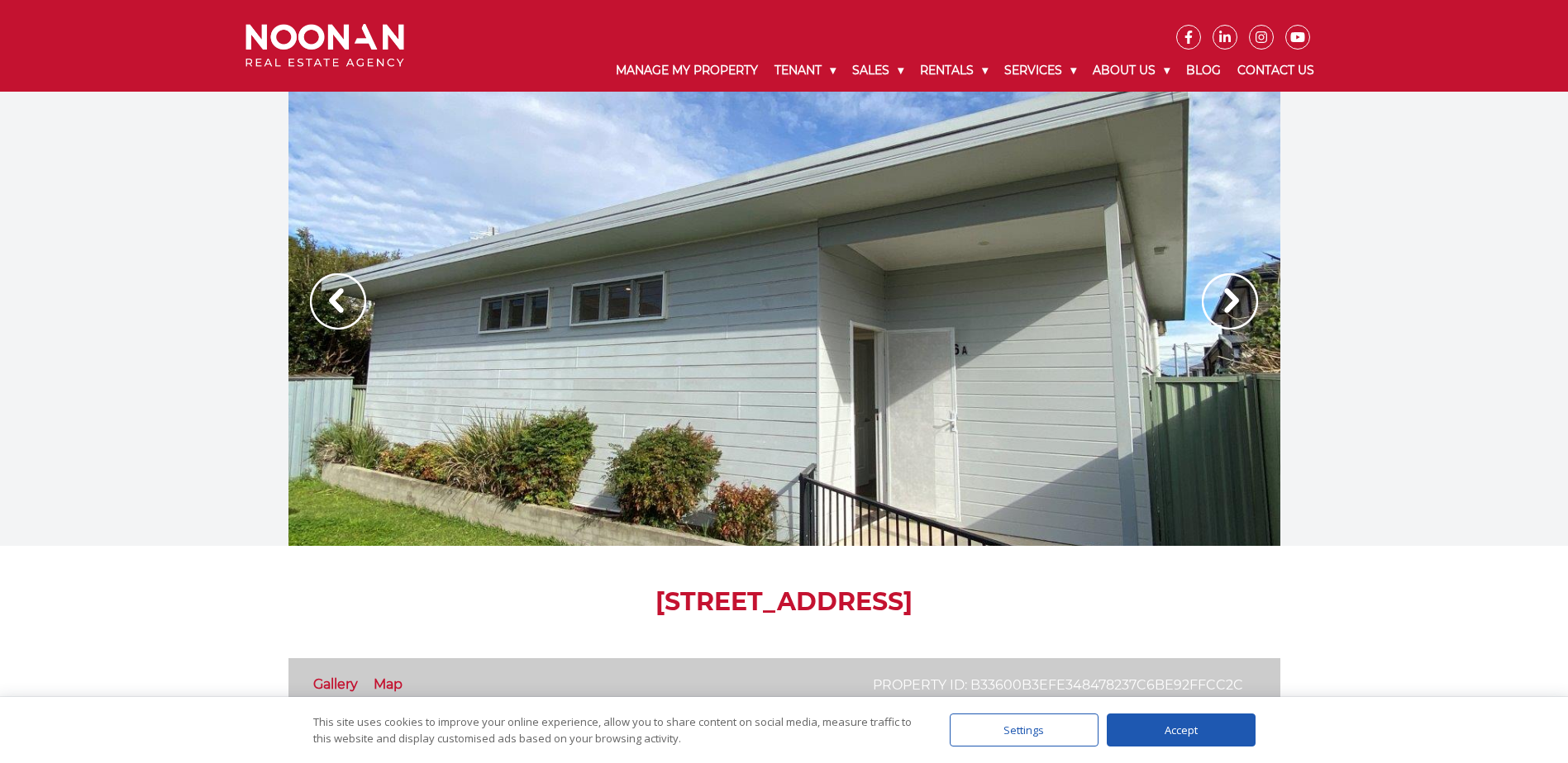
click at [1217, 306] on img at bounding box center [1230, 301] width 56 height 56
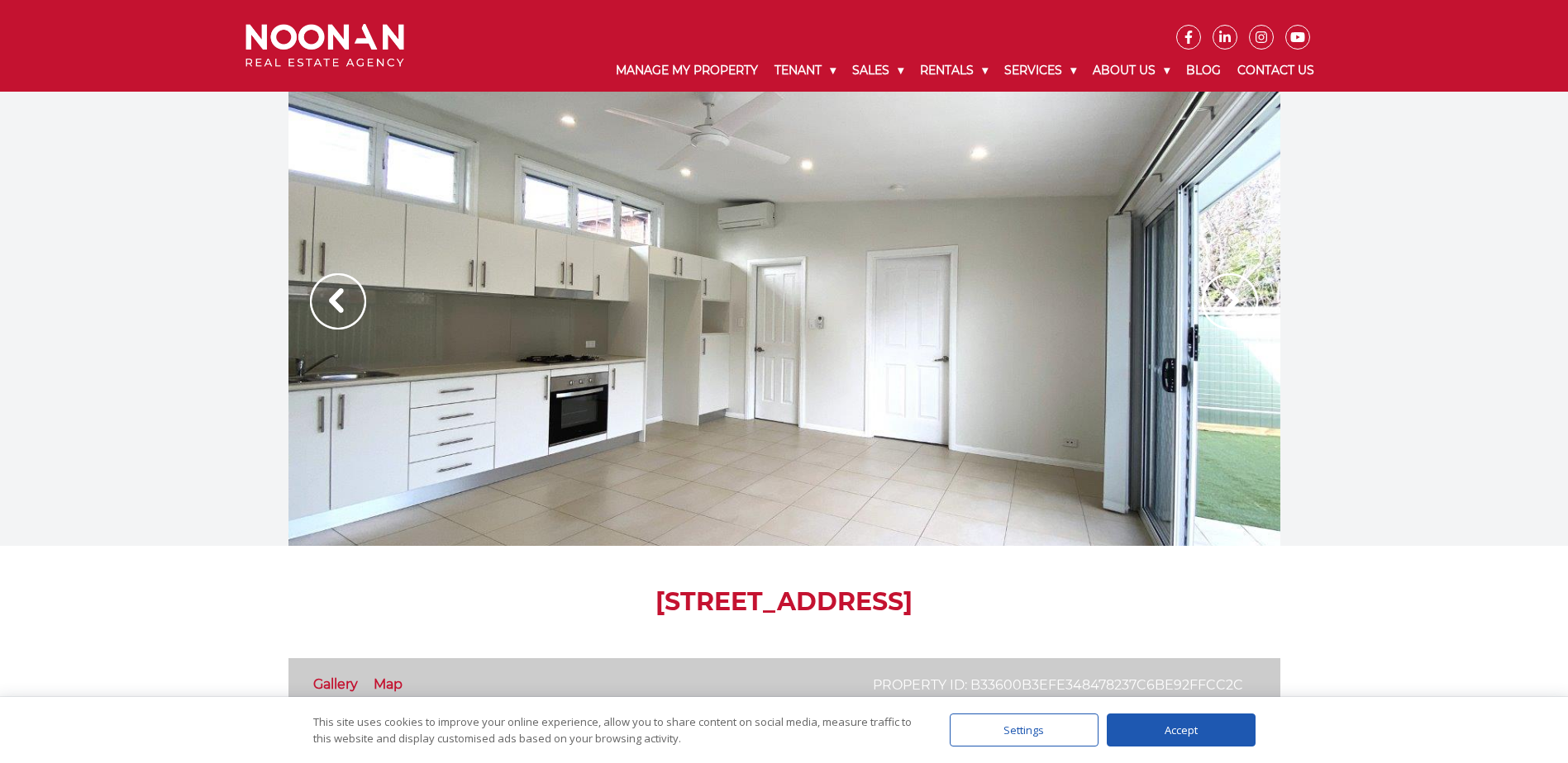
click at [1215, 304] on img at bounding box center [1230, 301] width 56 height 56
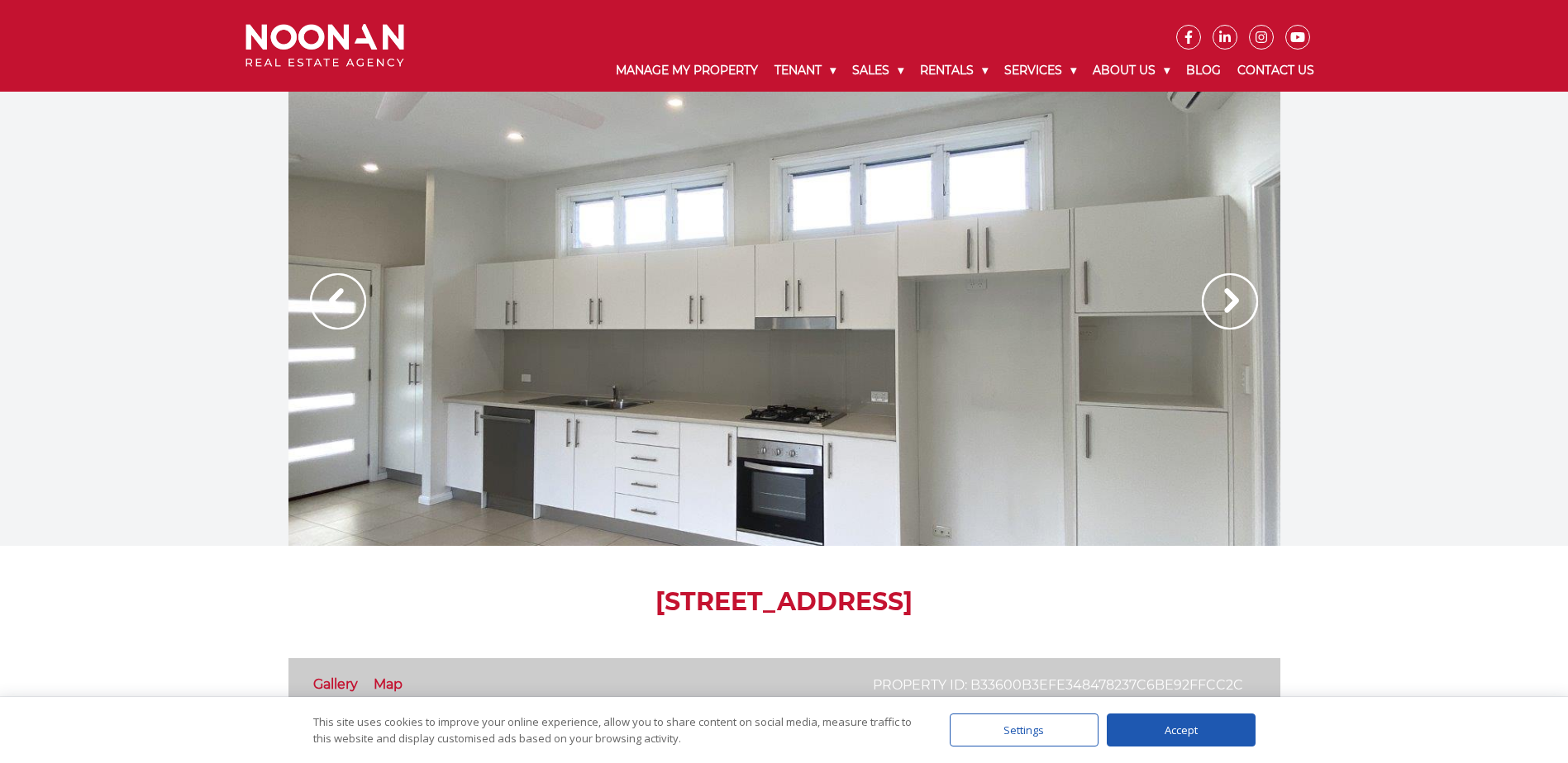
click at [1214, 300] on img at bounding box center [1230, 301] width 56 height 56
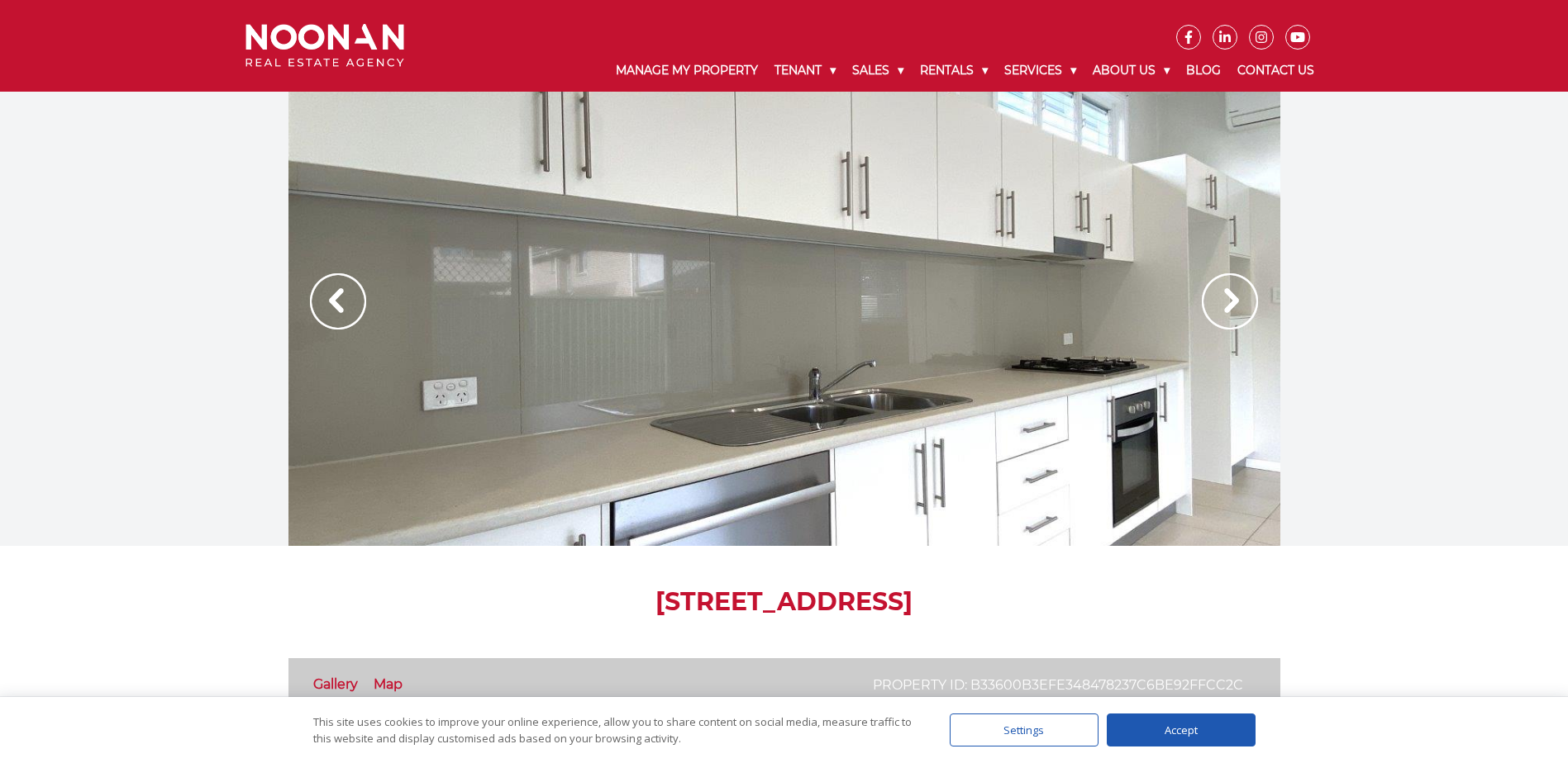
click at [1214, 304] on img at bounding box center [1230, 301] width 56 height 56
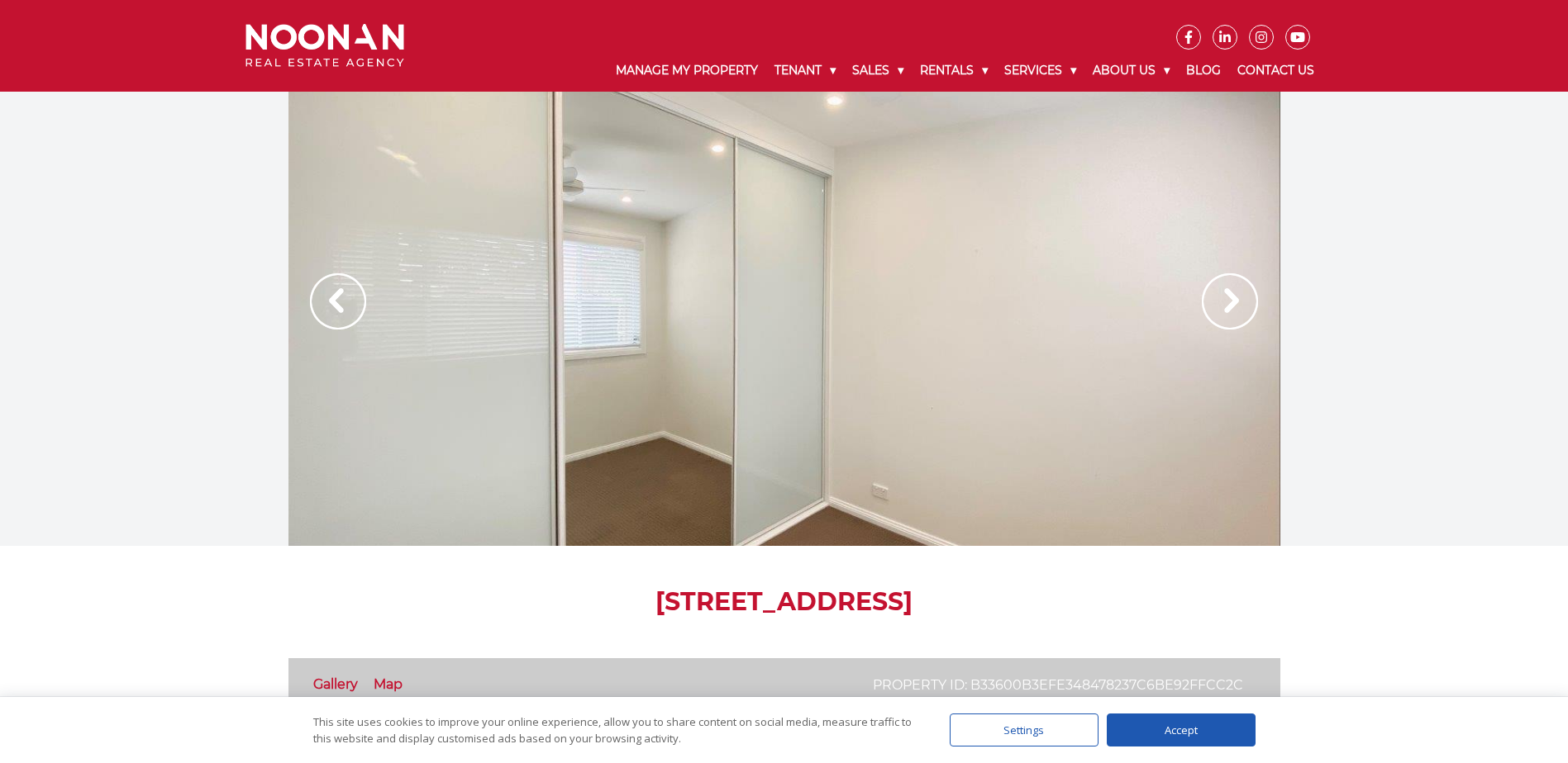
click at [1214, 303] on img at bounding box center [1230, 301] width 56 height 56
